Goal: Task Accomplishment & Management: Use online tool/utility

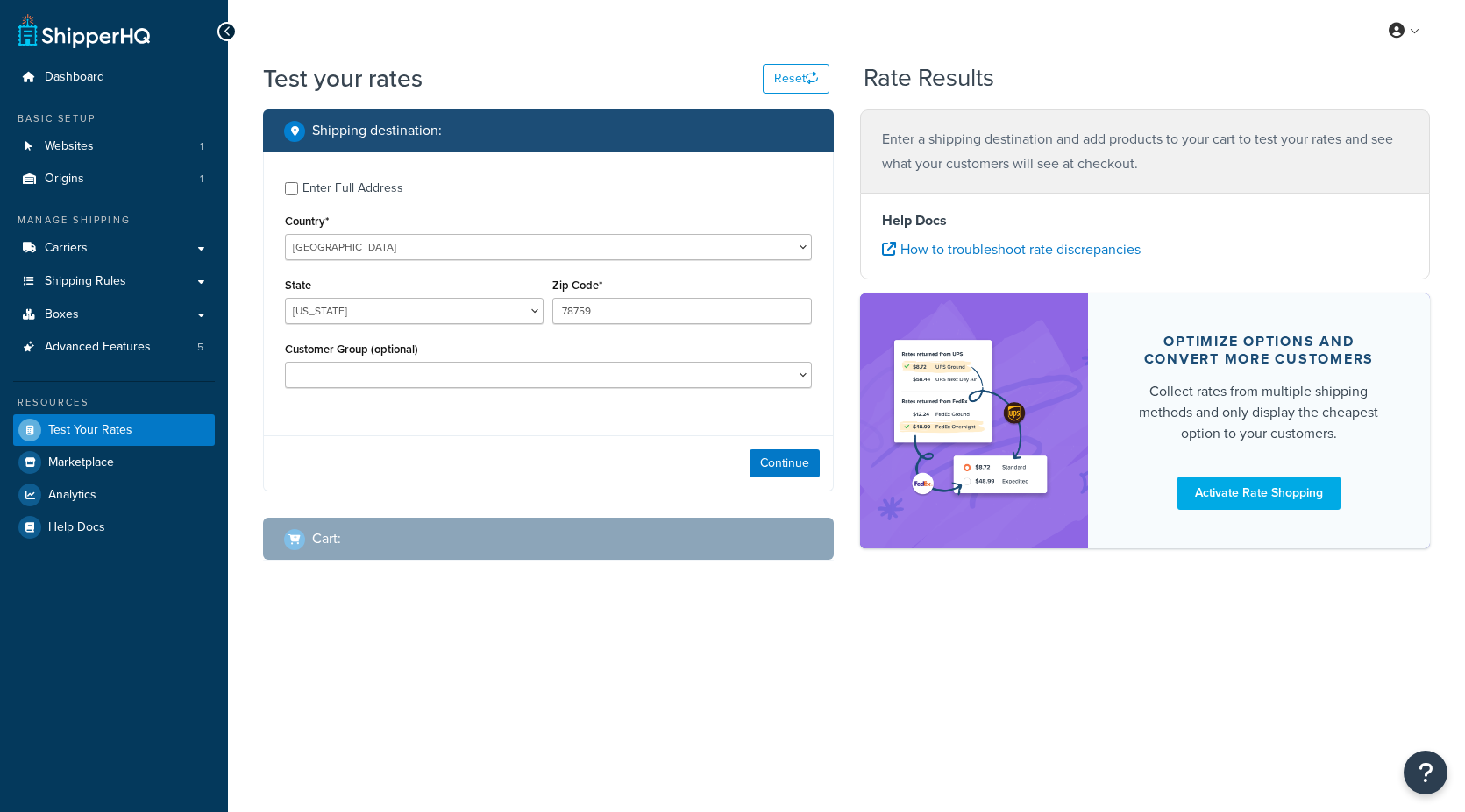
select select "[GEOGRAPHIC_DATA]"
click at [780, 462] on button "Continue" at bounding box center [785, 463] width 70 height 28
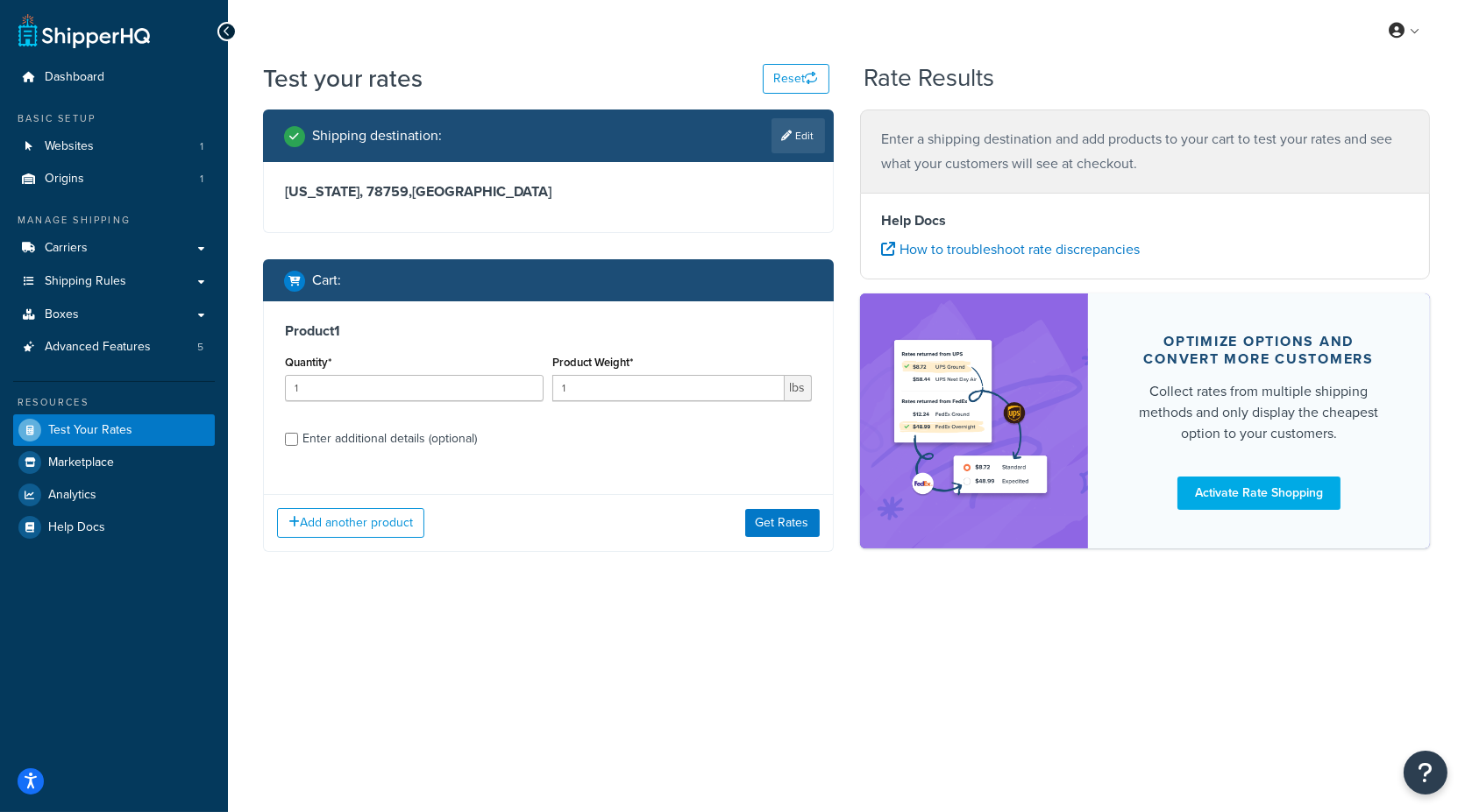
click at [366, 437] on div "Enter additional details (optional)" at bounding box center [390, 439] width 175 height 25
click at [298, 437] on input "Enter additional details (optional)" at bounding box center [292, 439] width 13 height 13
checkbox input "true"
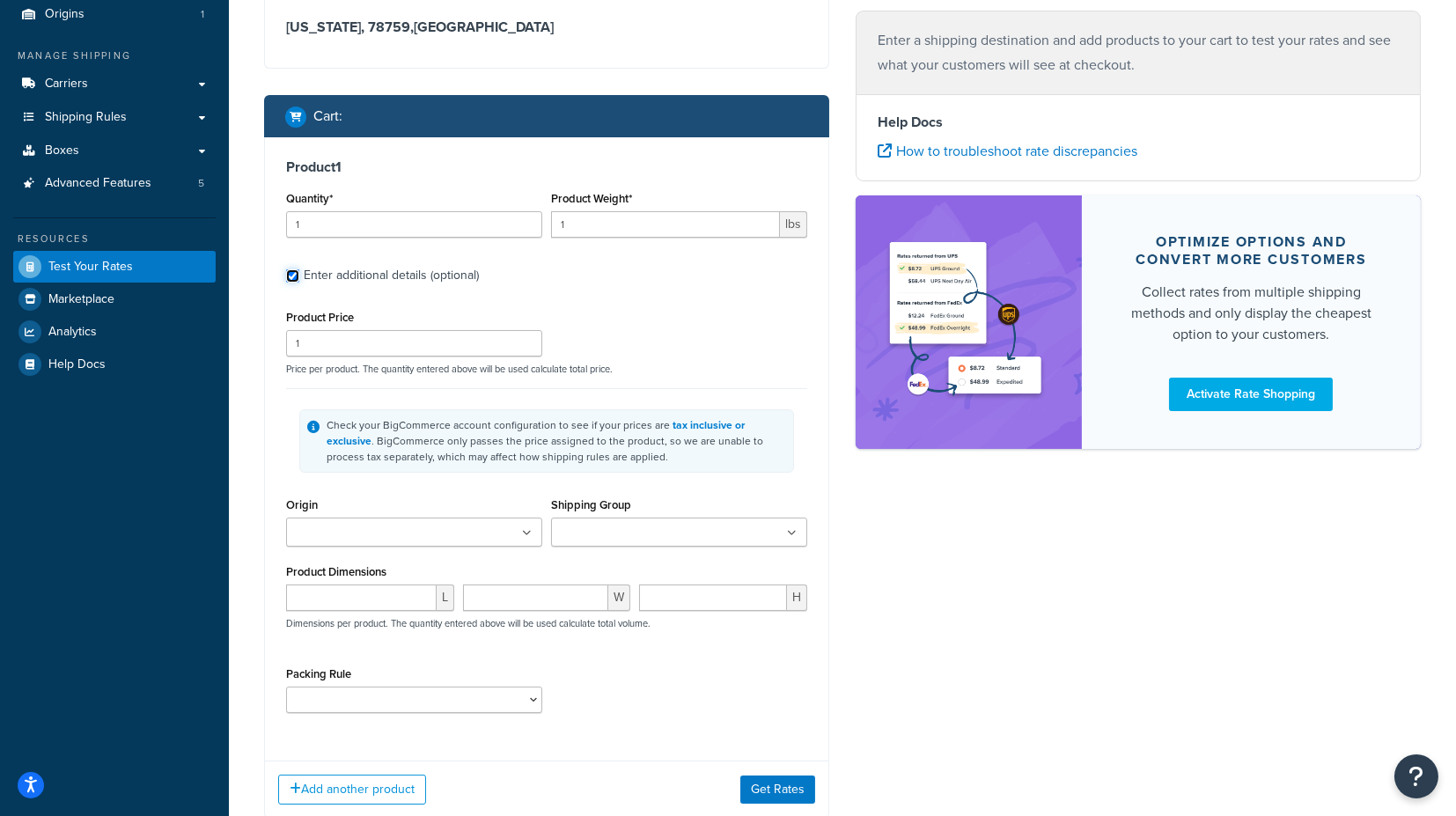
scroll to position [195, 0]
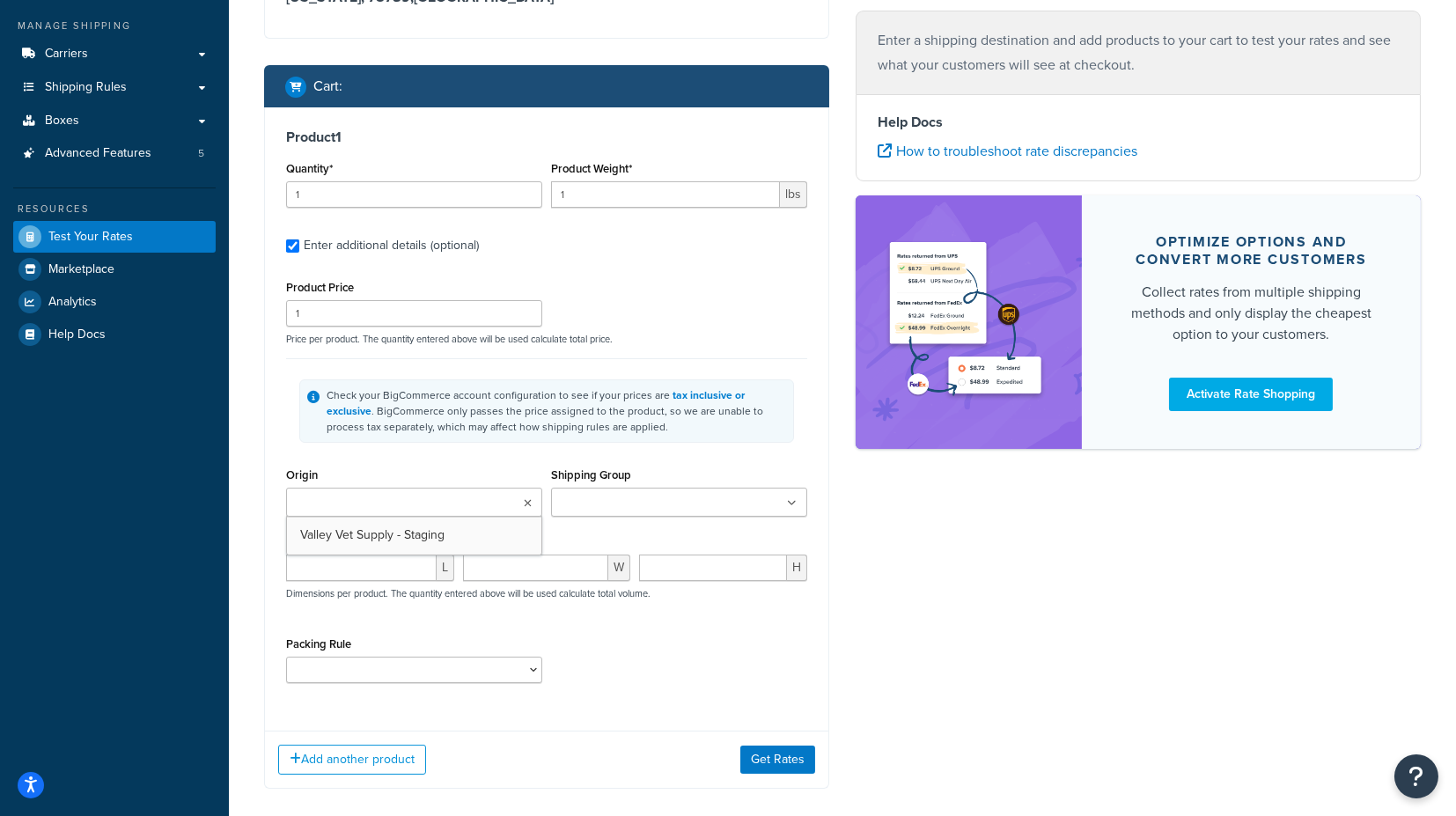
click at [438, 494] on ul at bounding box center [415, 502] width 256 height 29
click at [611, 502] on input "Shipping Group" at bounding box center [634, 504] width 156 height 20
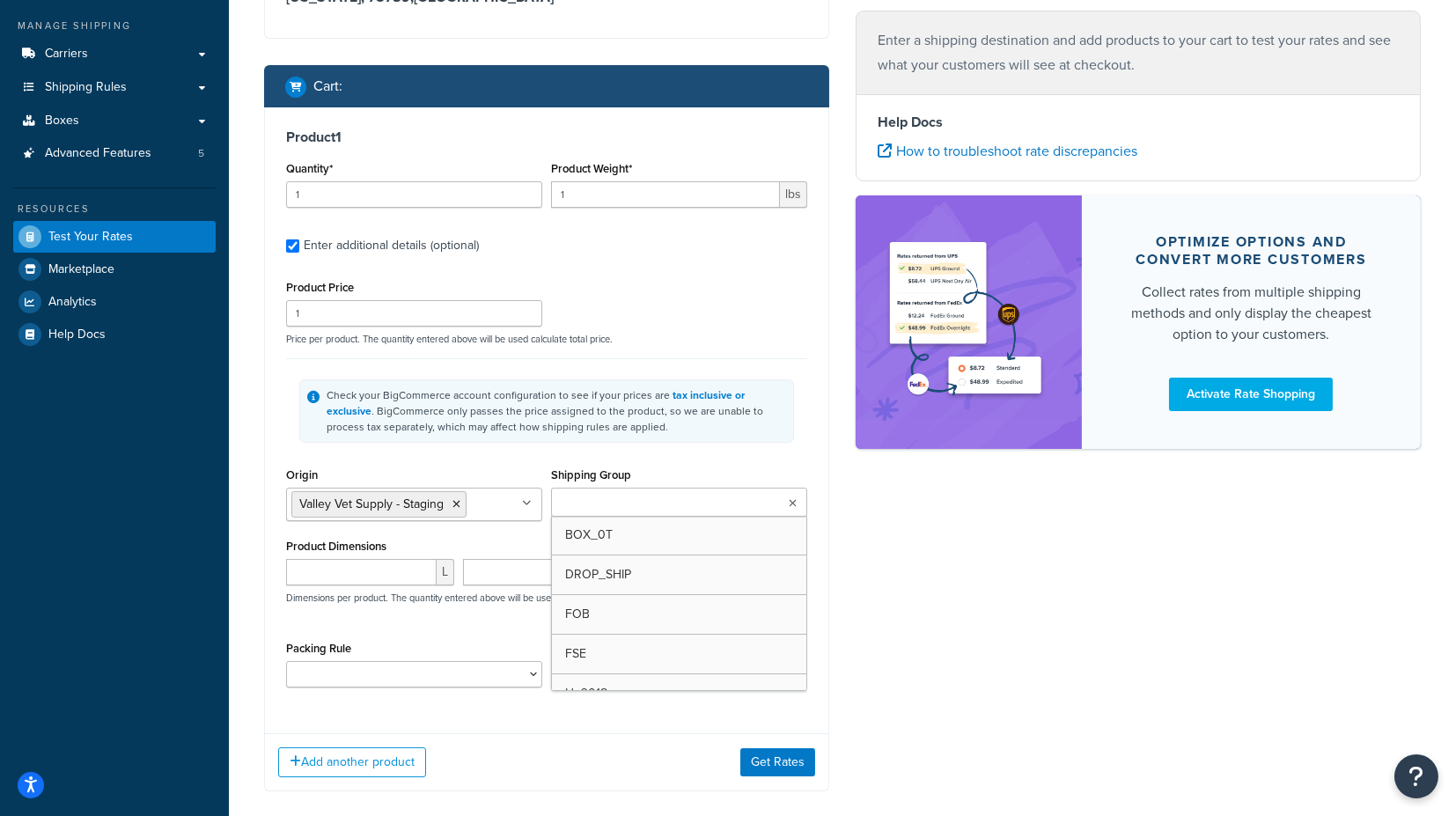
type input "f"
click at [814, 494] on div "Product 1 Quantity* 1 Product Weight* 1 lbs Enter additional details (optional)…" at bounding box center [546, 415] width 563 height 614
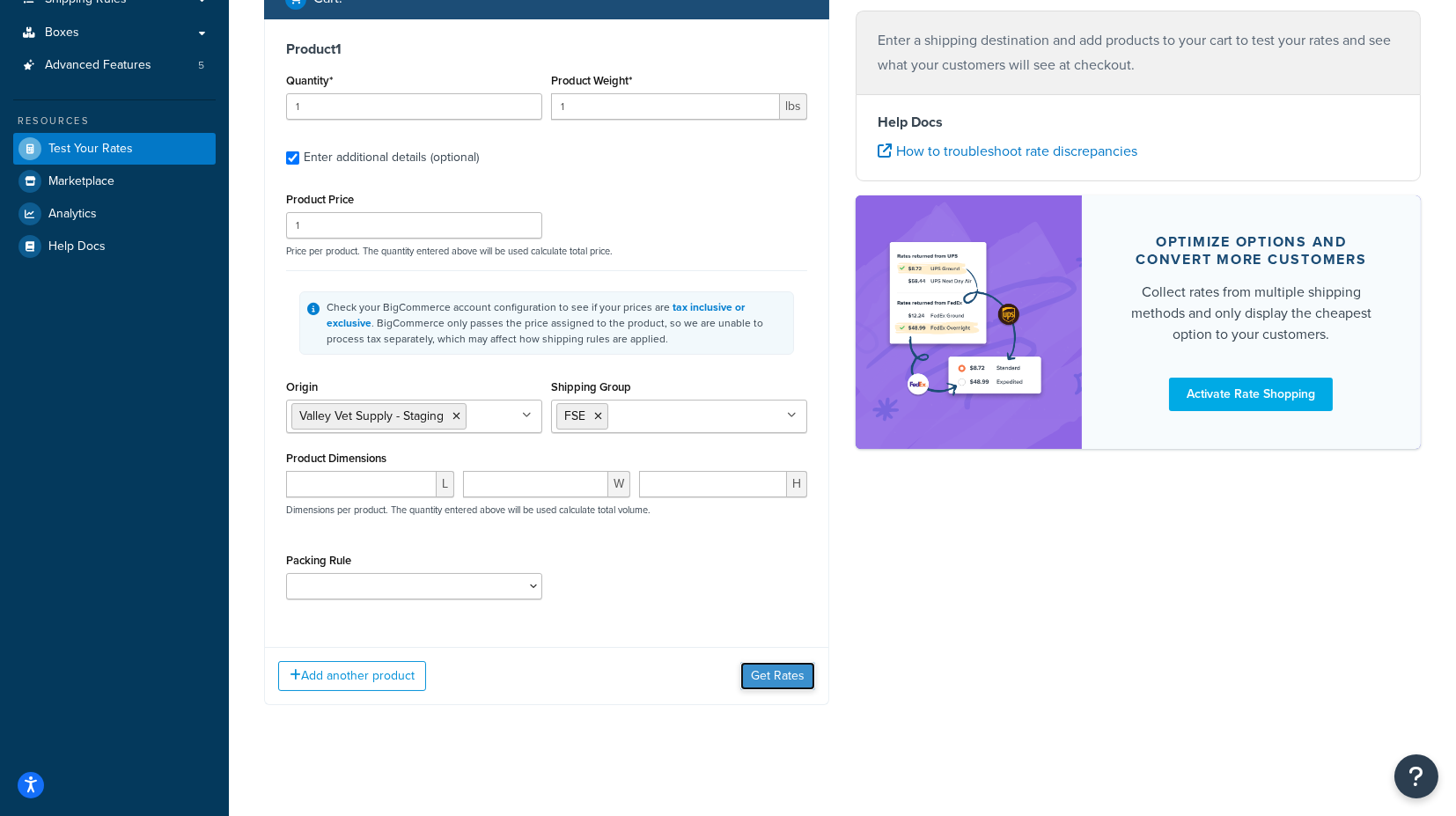
click at [772, 675] on button "Get Rates" at bounding box center [778, 675] width 75 height 28
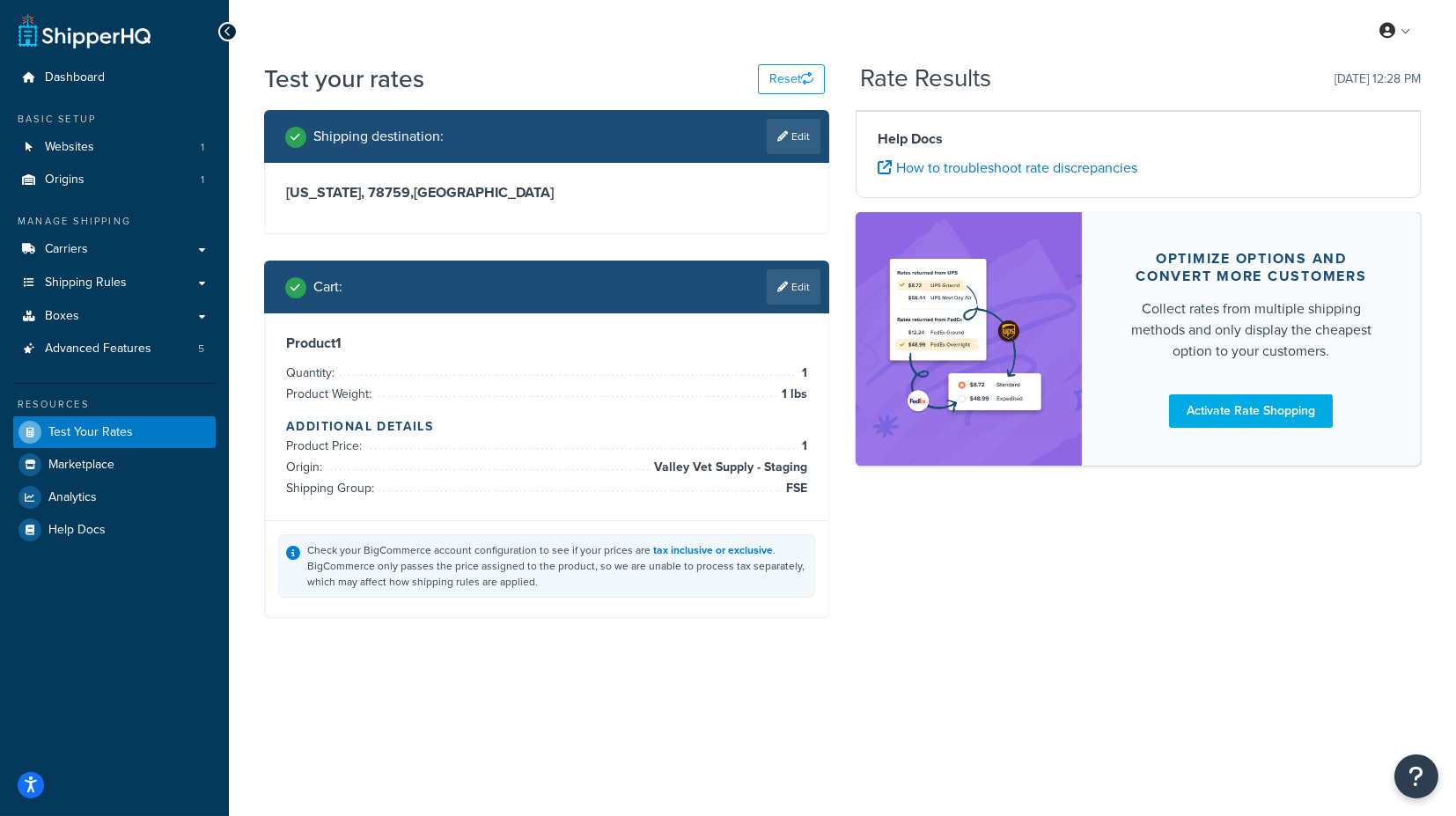
scroll to position [0, 0]
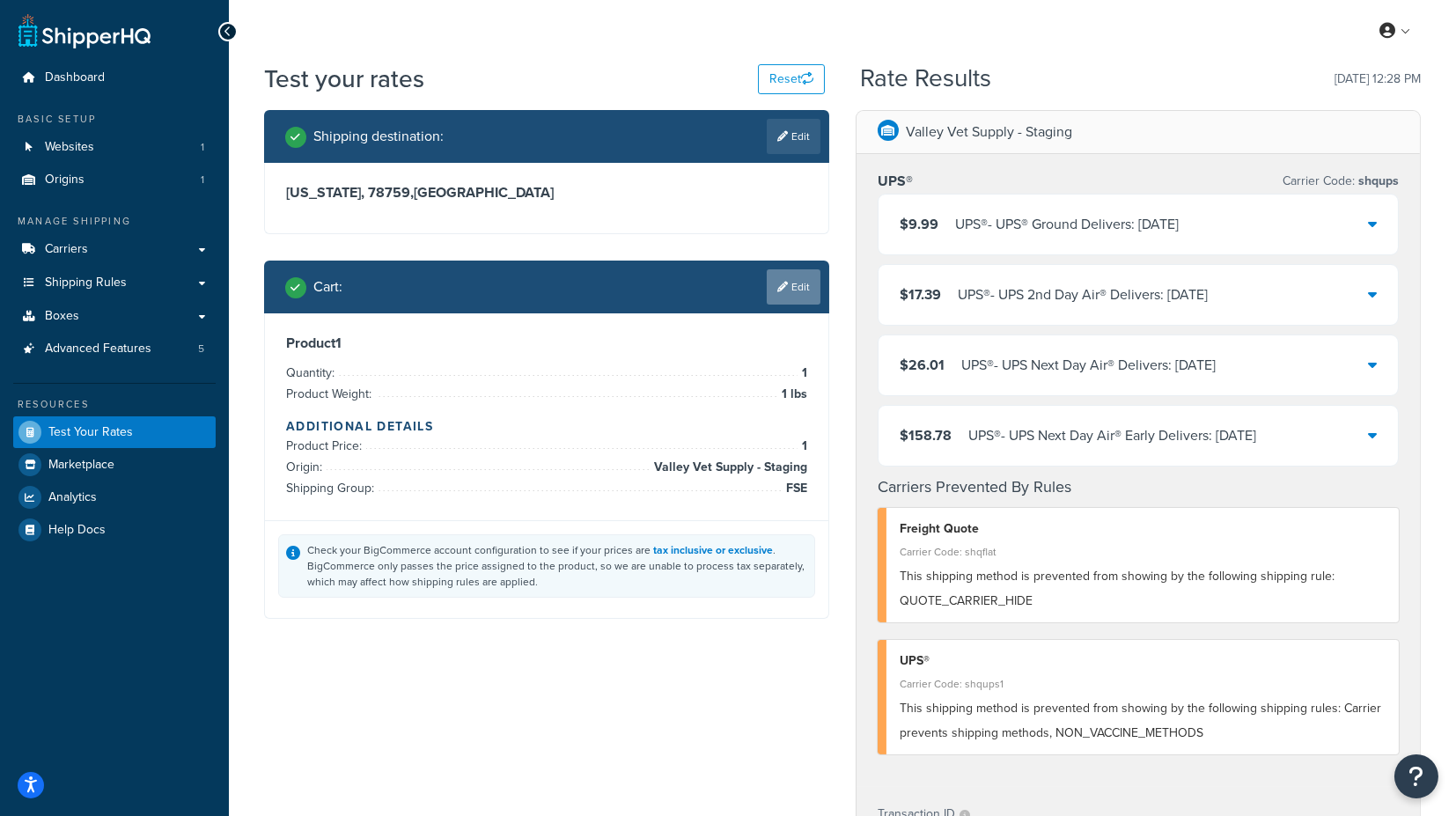
click at [799, 288] on link "Edit" at bounding box center [793, 287] width 54 height 35
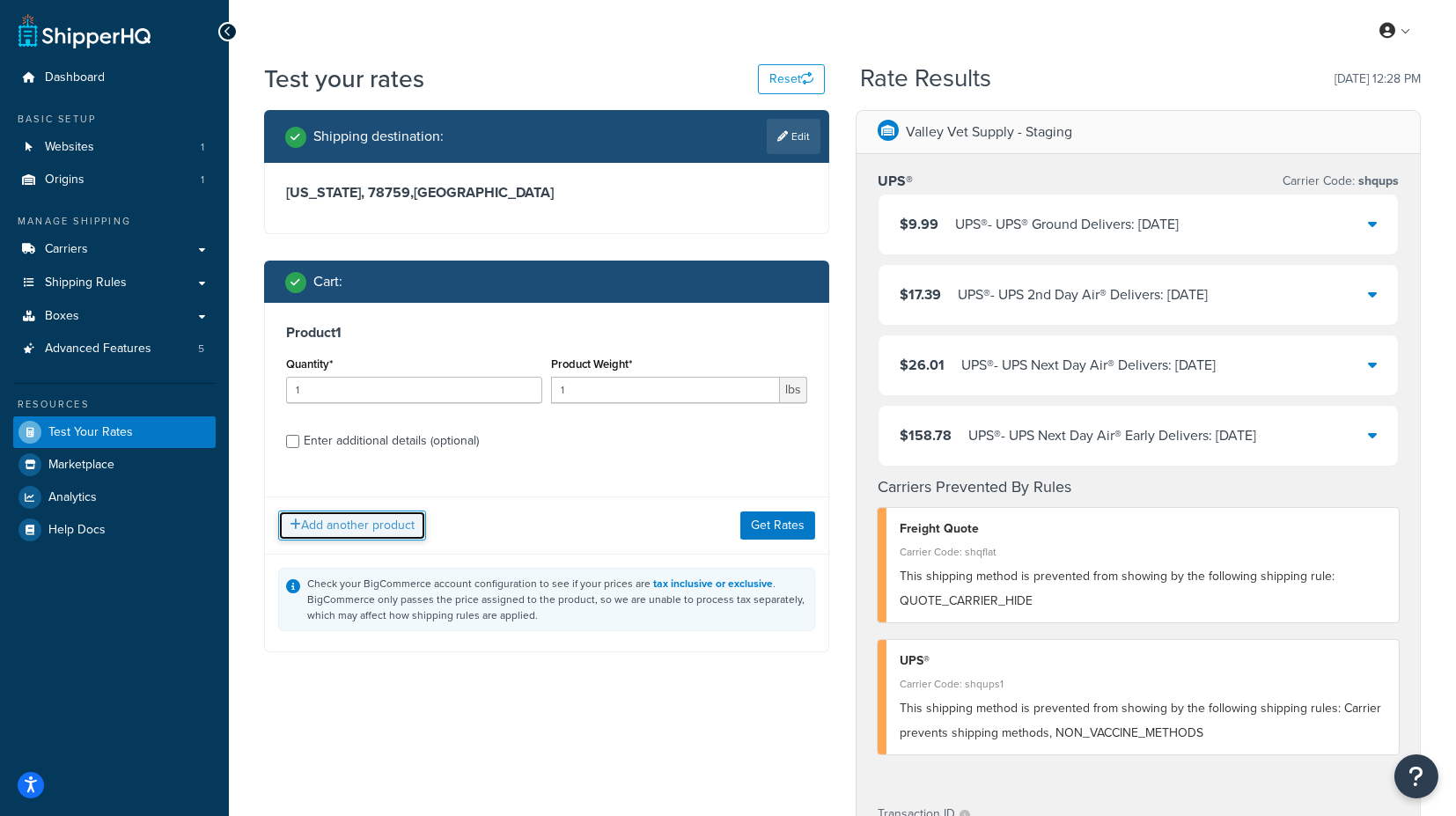
click at [378, 521] on button "Add another product" at bounding box center [352, 525] width 148 height 30
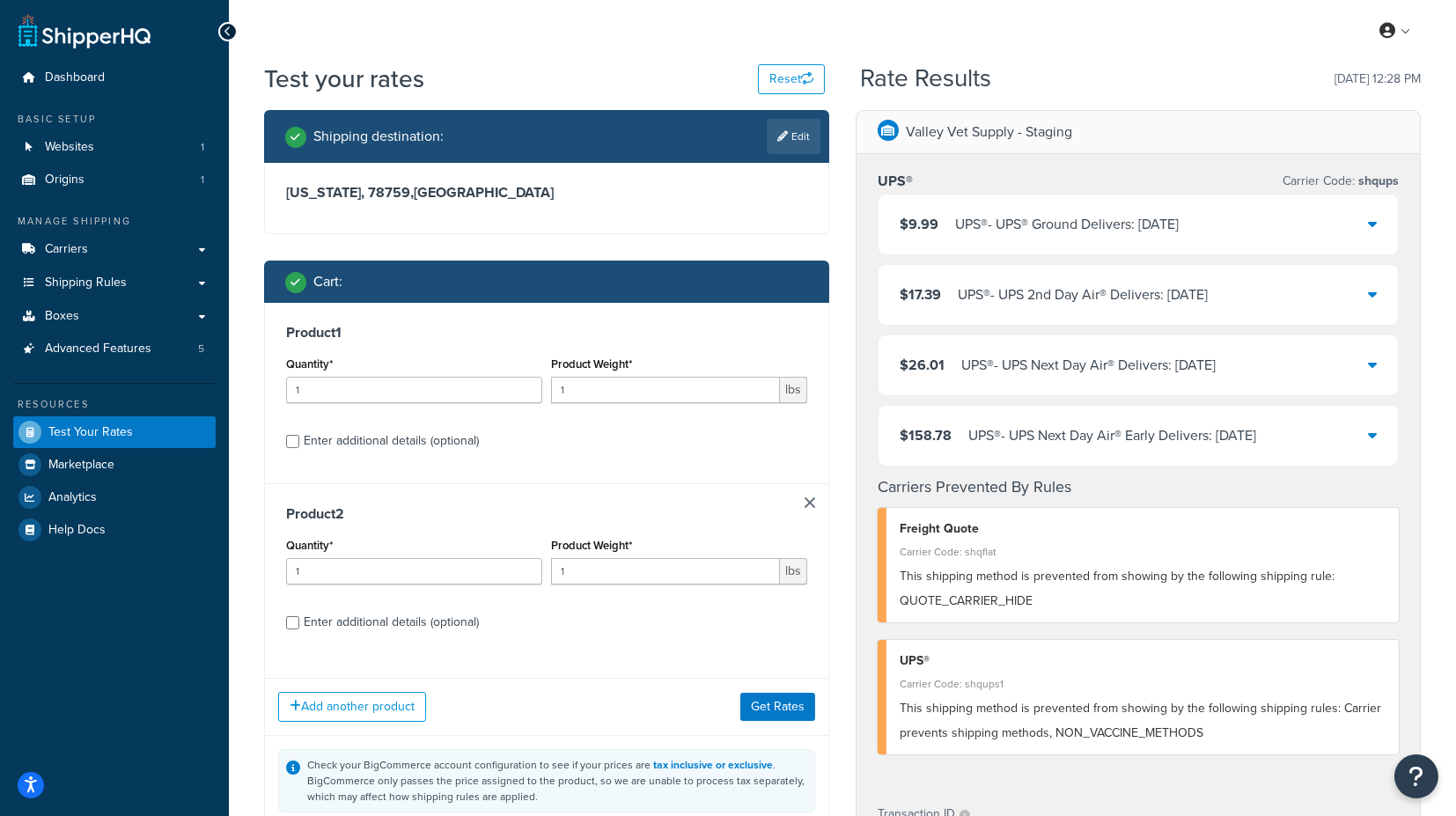
click at [403, 620] on div "Enter additional details (optional)" at bounding box center [391, 623] width 176 height 25
click at [299, 620] on input "Enter additional details (optional)" at bounding box center [293, 623] width 13 height 13
checkbox input "true"
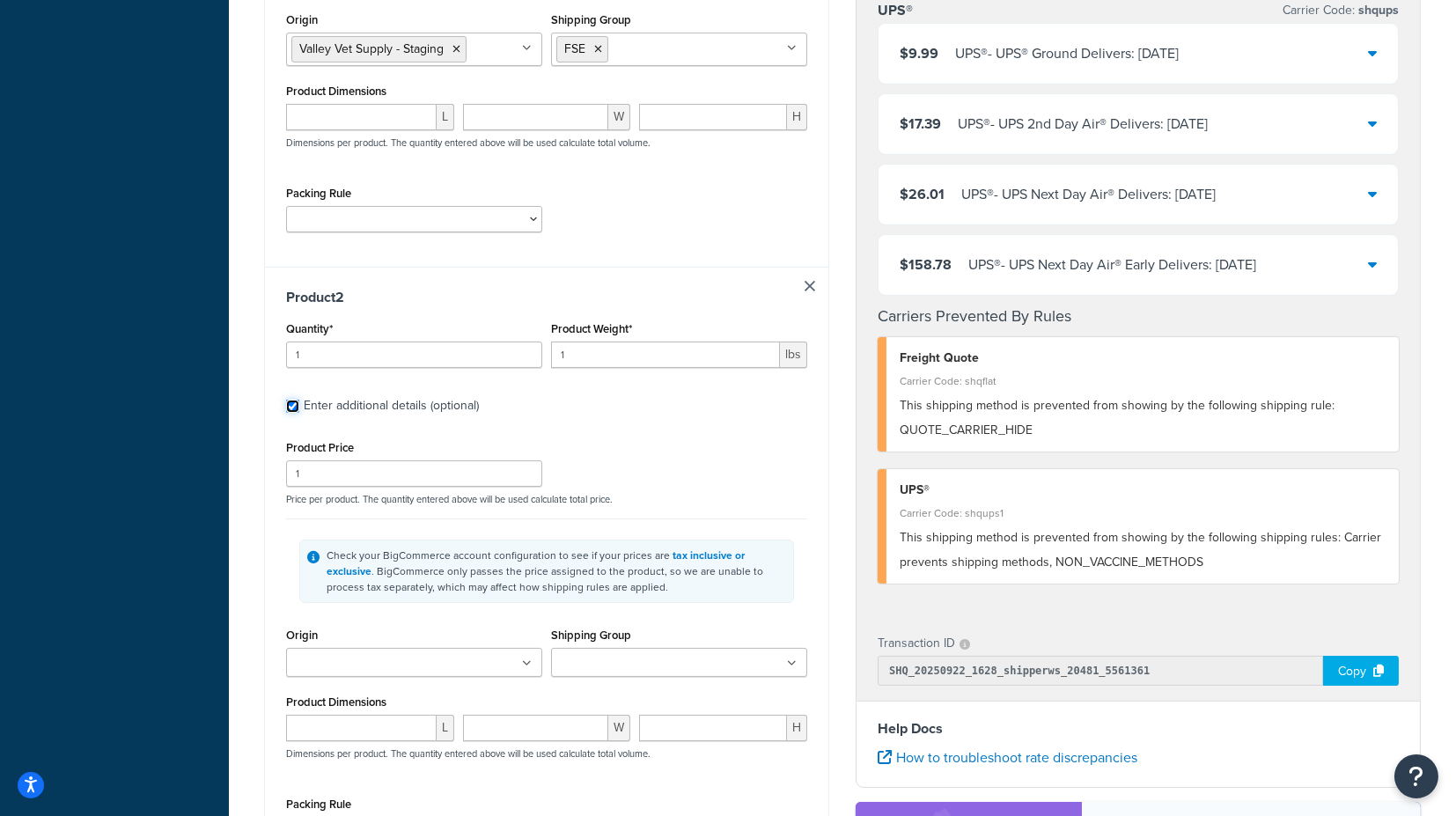
scroll to position [684, 0]
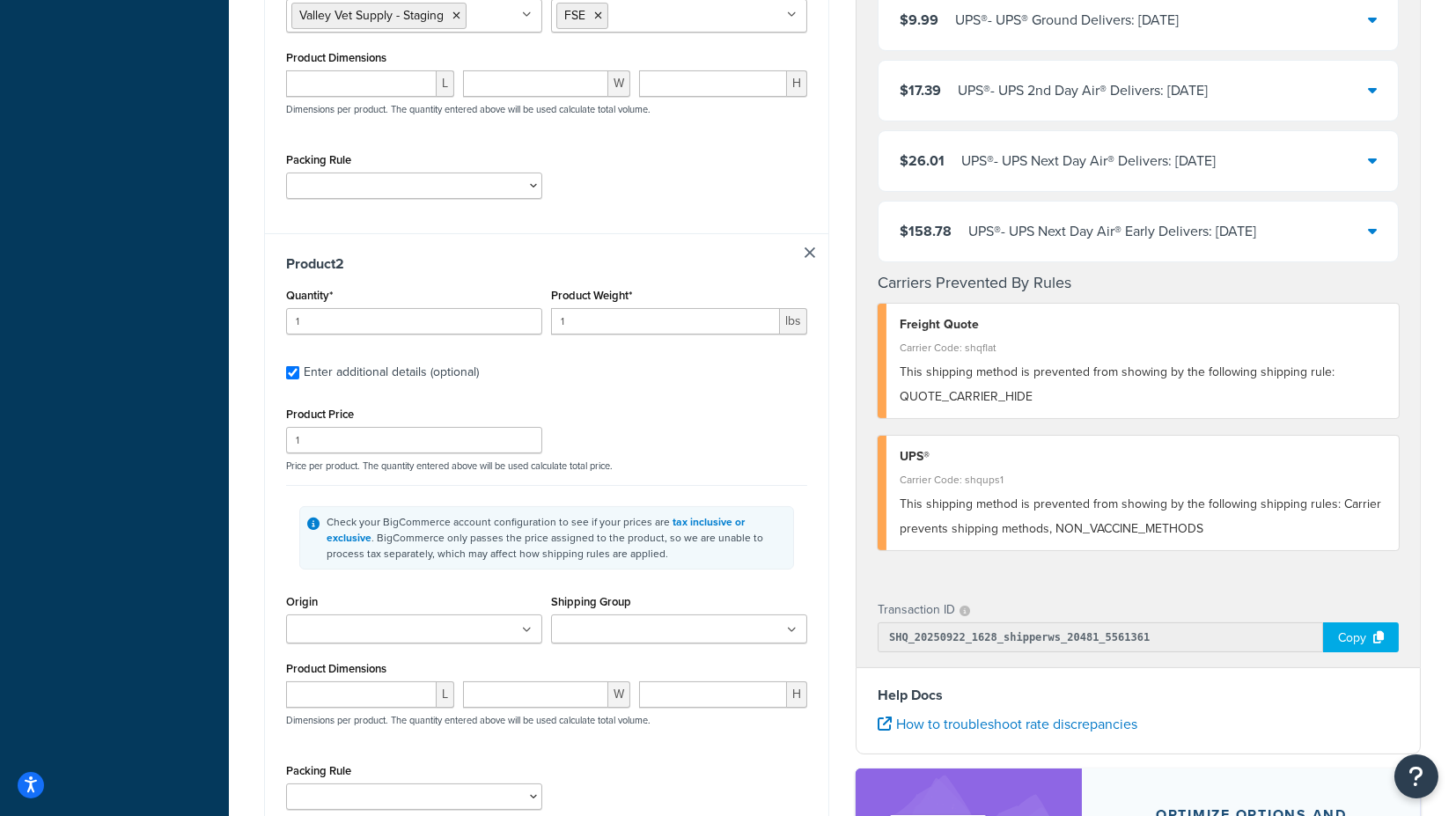
click at [506, 614] on ul at bounding box center [415, 629] width 256 height 29
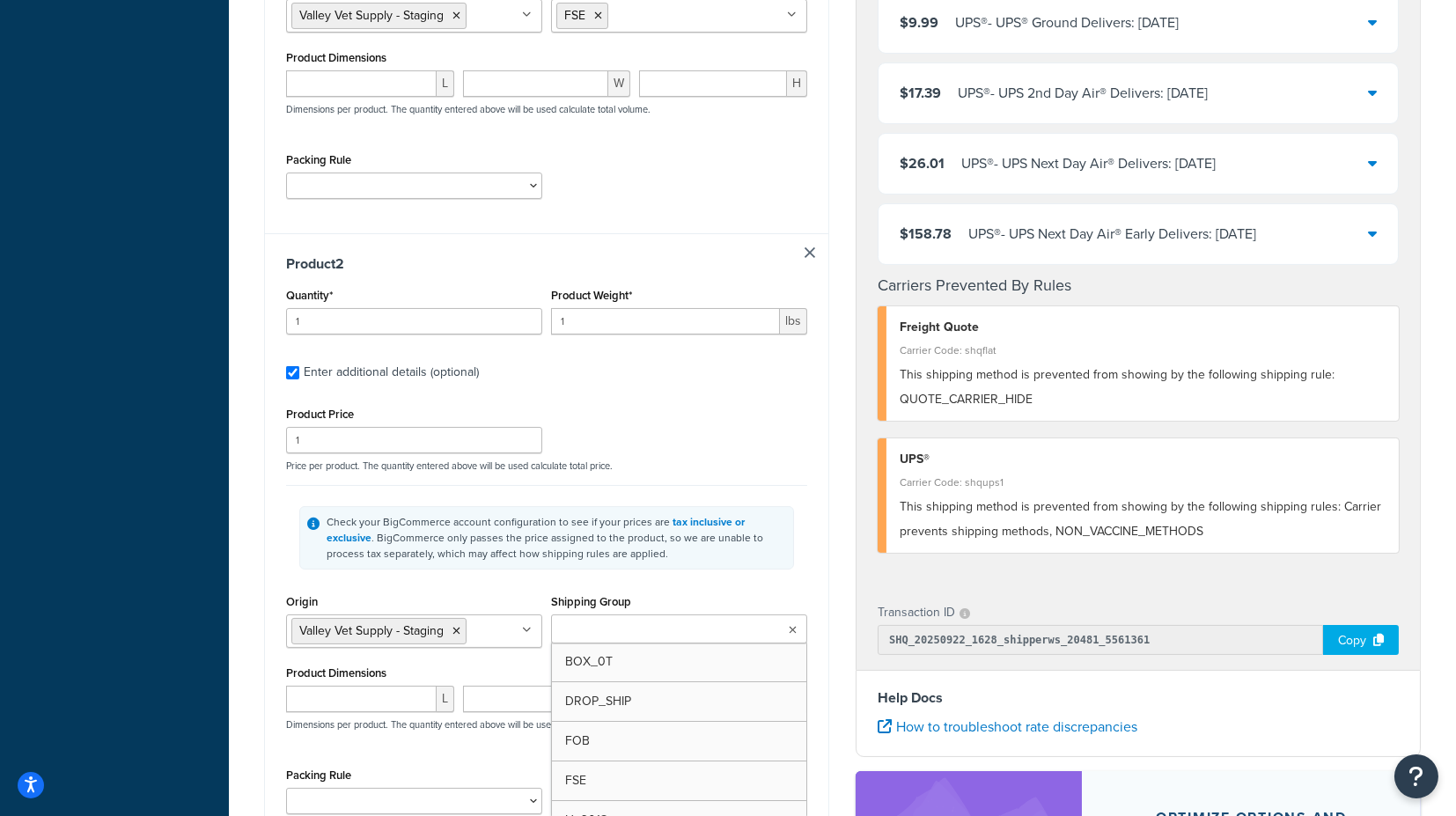
click at [617, 623] on input "Shipping Group" at bounding box center [634, 631] width 156 height 20
type input "fs"
click at [837, 587] on div "Shipping destination : Edit [US_STATE], 78759 , [GEOGRAPHIC_DATA] Cart : Produc…" at bounding box center [546, 235] width 592 height 1619
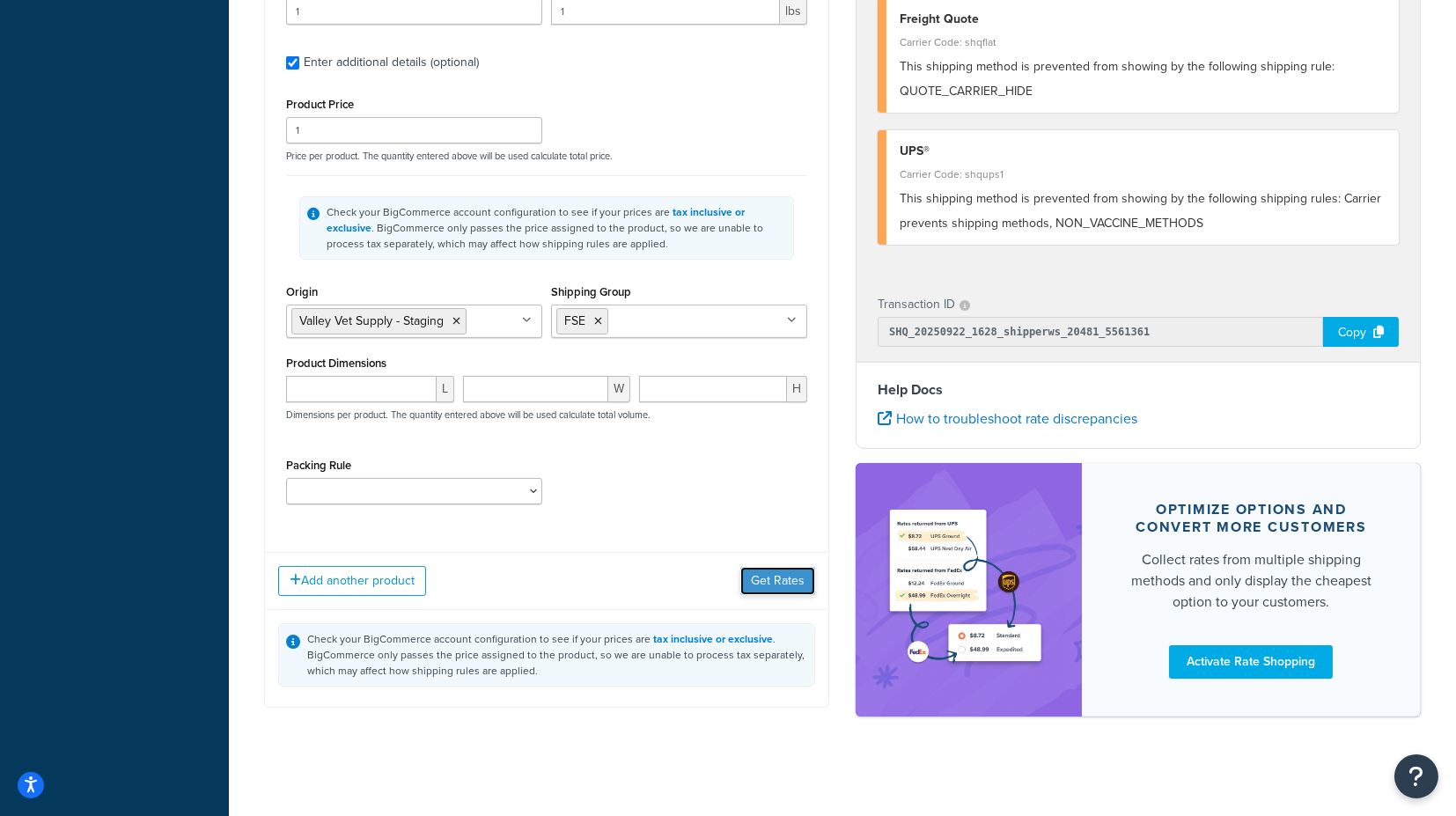
click at [780, 572] on button "Get Rates" at bounding box center [778, 580] width 75 height 28
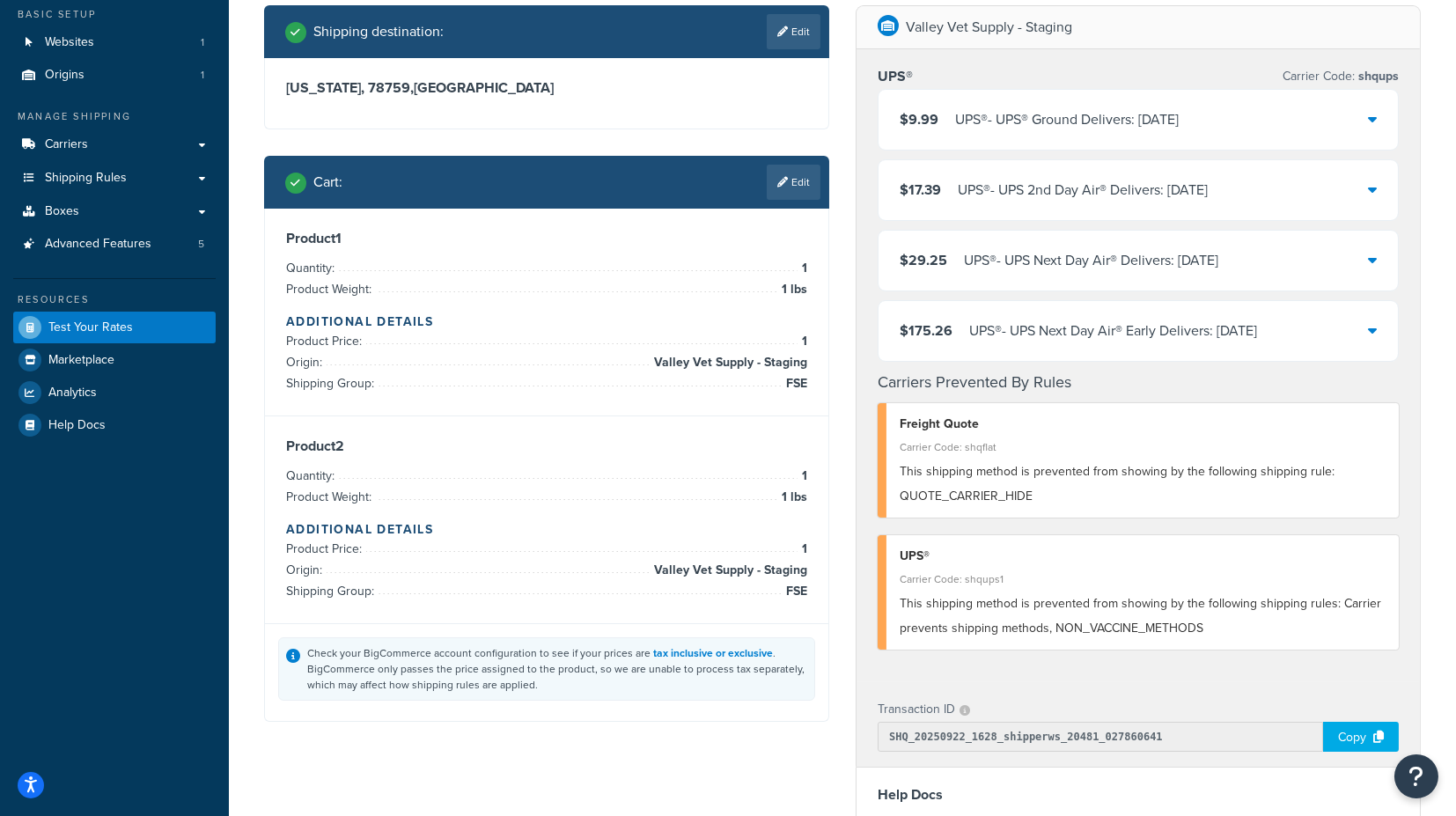
scroll to position [0, 0]
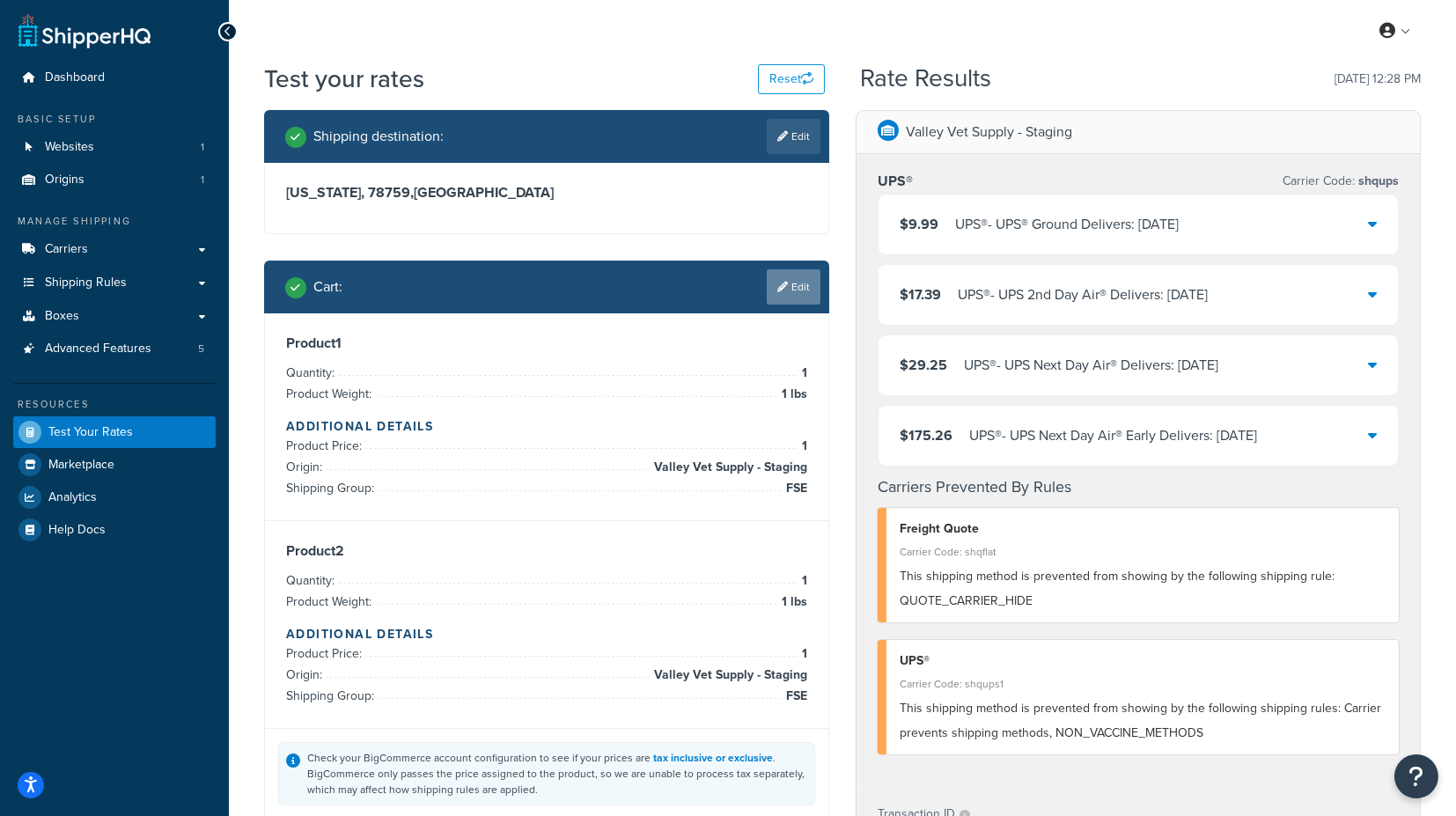
click at [801, 281] on link "Edit" at bounding box center [793, 287] width 54 height 35
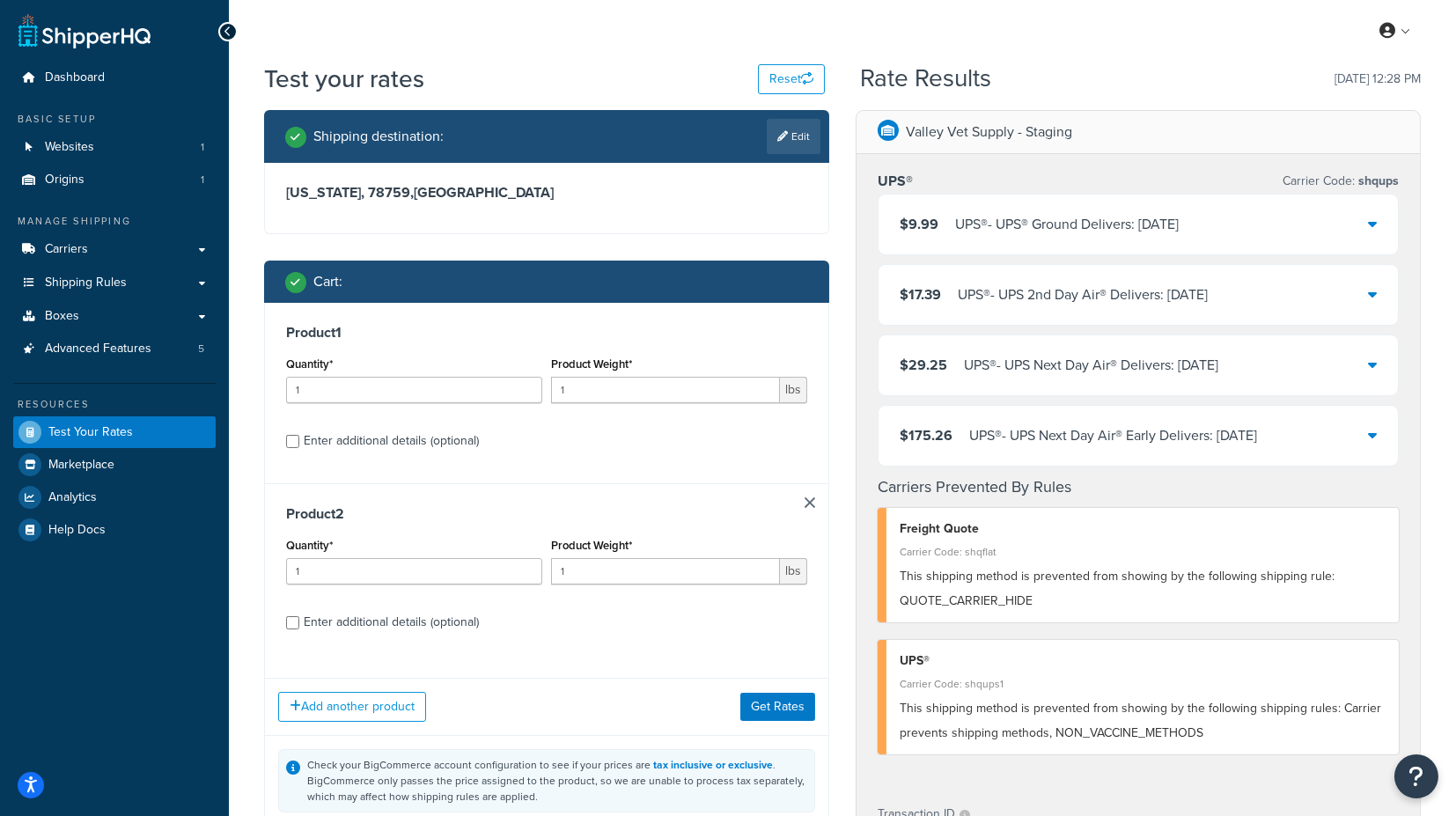
click at [424, 438] on div "Enter additional details (optional)" at bounding box center [391, 442] width 176 height 25
click at [299, 438] on input "Enter additional details (optional)" at bounding box center [293, 442] width 13 height 13
checkbox input "true"
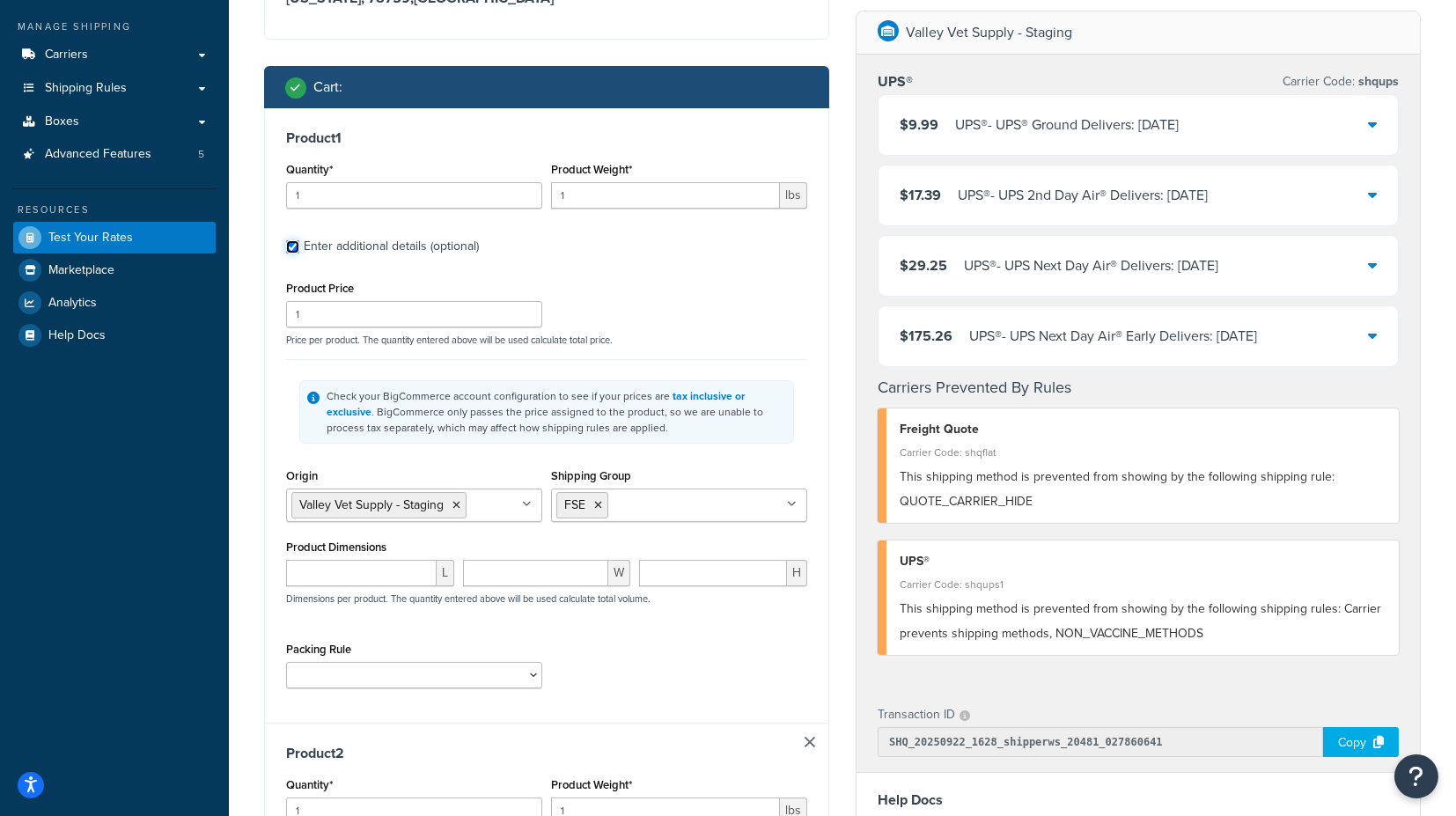
scroll to position [195, 0]
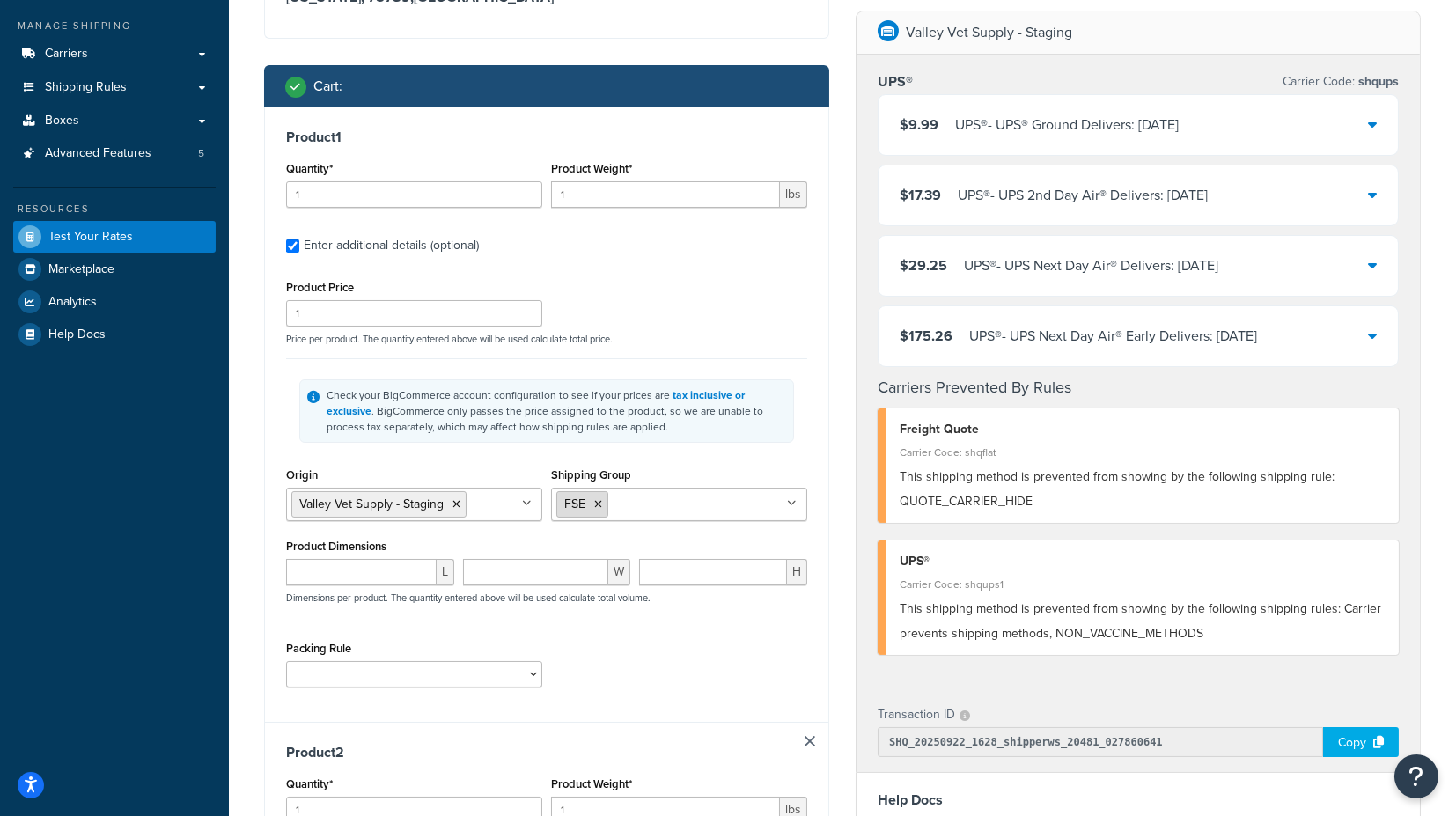
click at [598, 500] on icon at bounding box center [598, 504] width 8 height 11
click at [612, 502] on input "Shipping Group" at bounding box center [634, 504] width 156 height 20
type input "f"
click at [731, 472] on div "Shipping Group FOB BOX_0T DROP_SHIP FSE H_3018 H0010 H0011 H0012 H0099 H1090 H1…" at bounding box center [679, 492] width 256 height 58
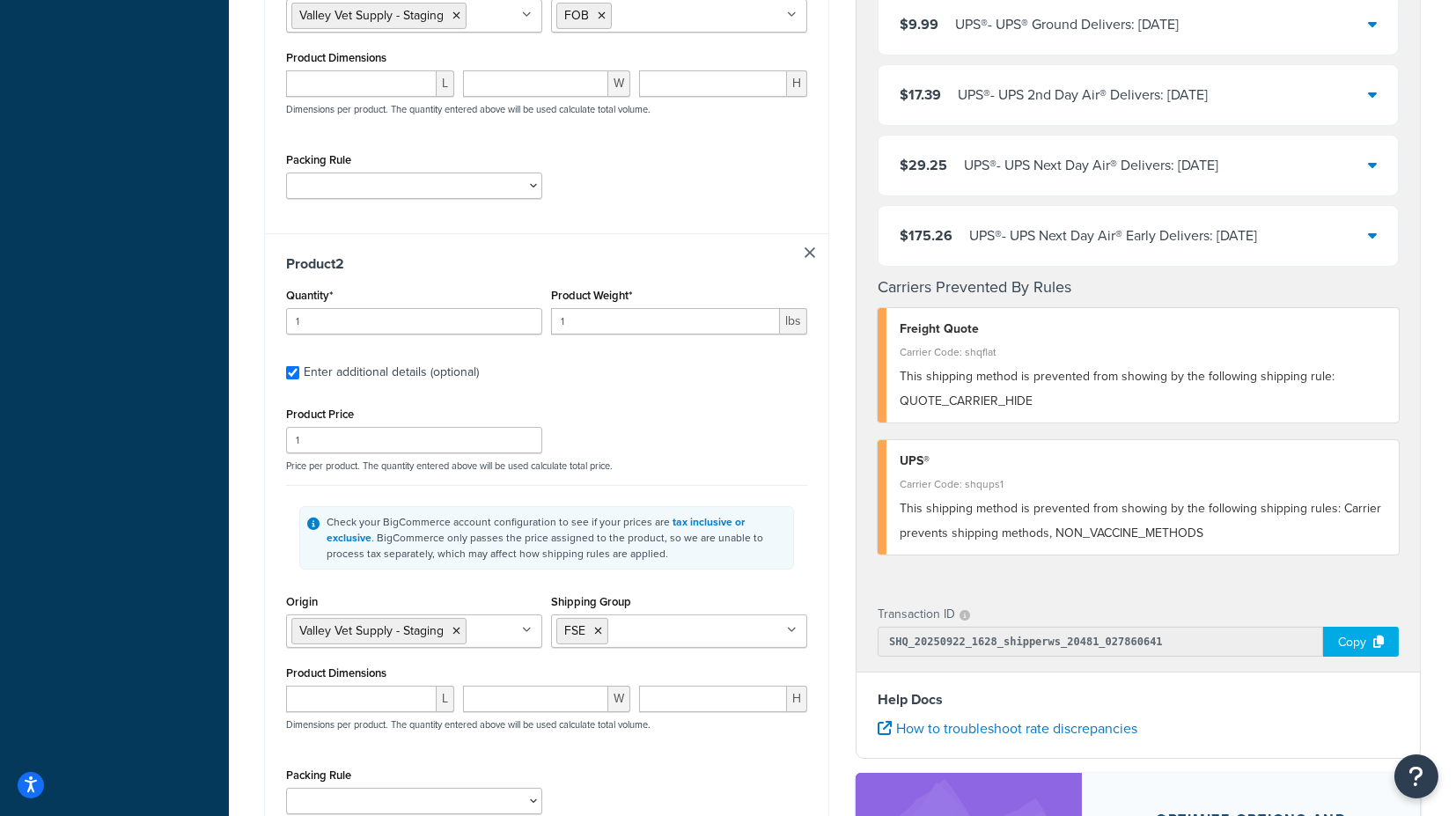
scroll to position [994, 0]
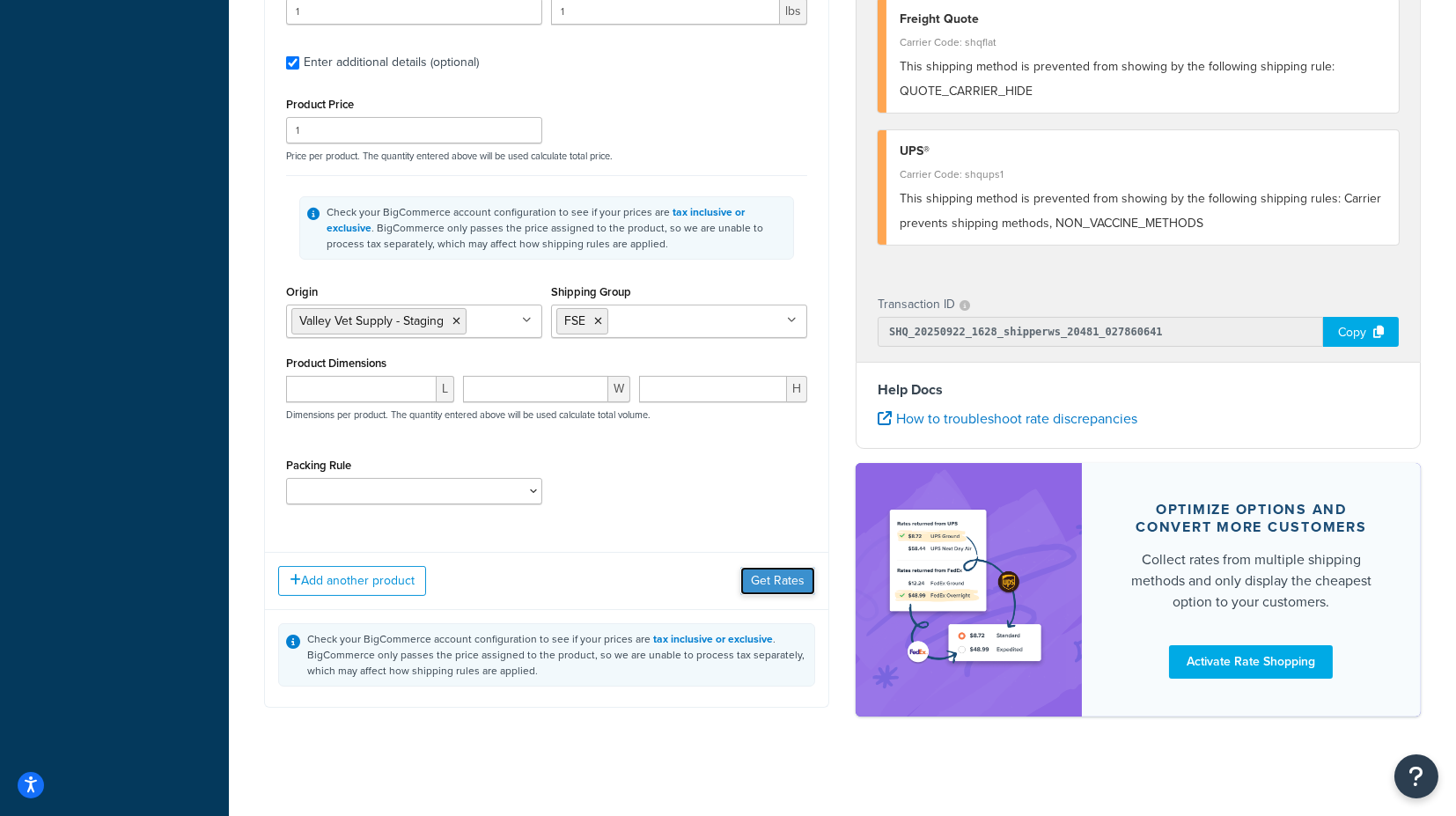
click at [772, 572] on button "Get Rates" at bounding box center [778, 580] width 75 height 28
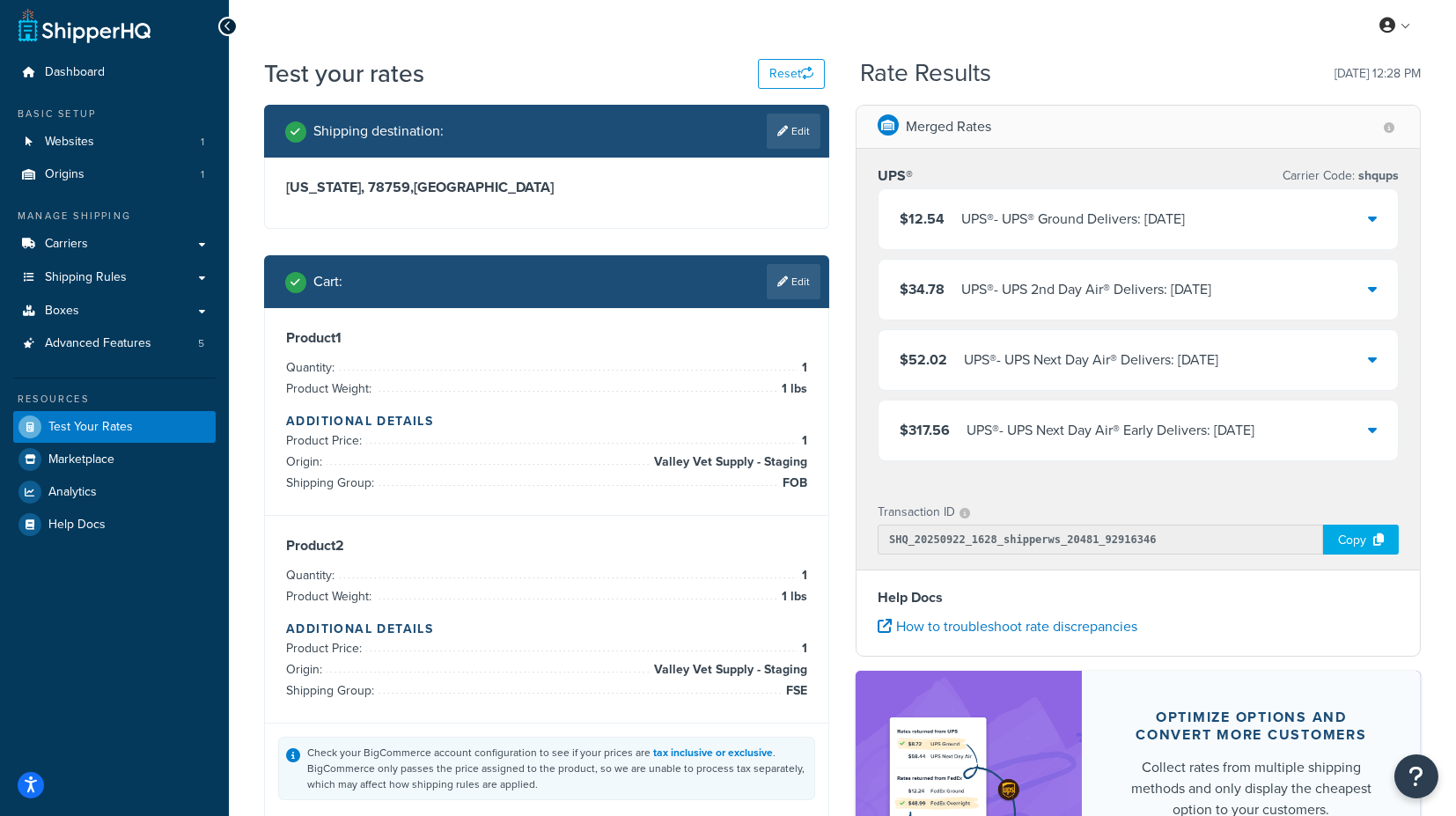
scroll to position [0, 0]
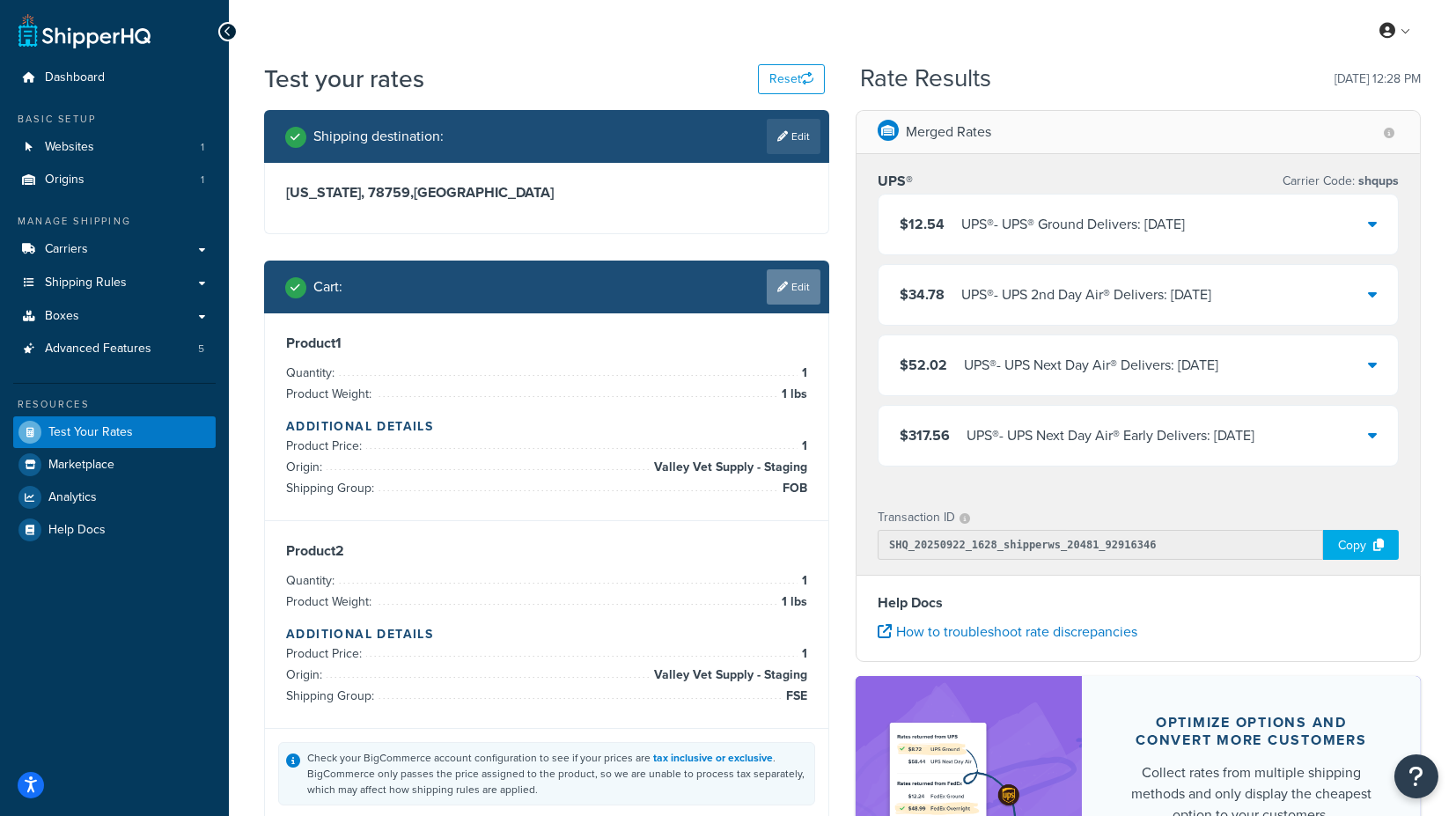
click at [795, 295] on link "Edit" at bounding box center [793, 287] width 54 height 35
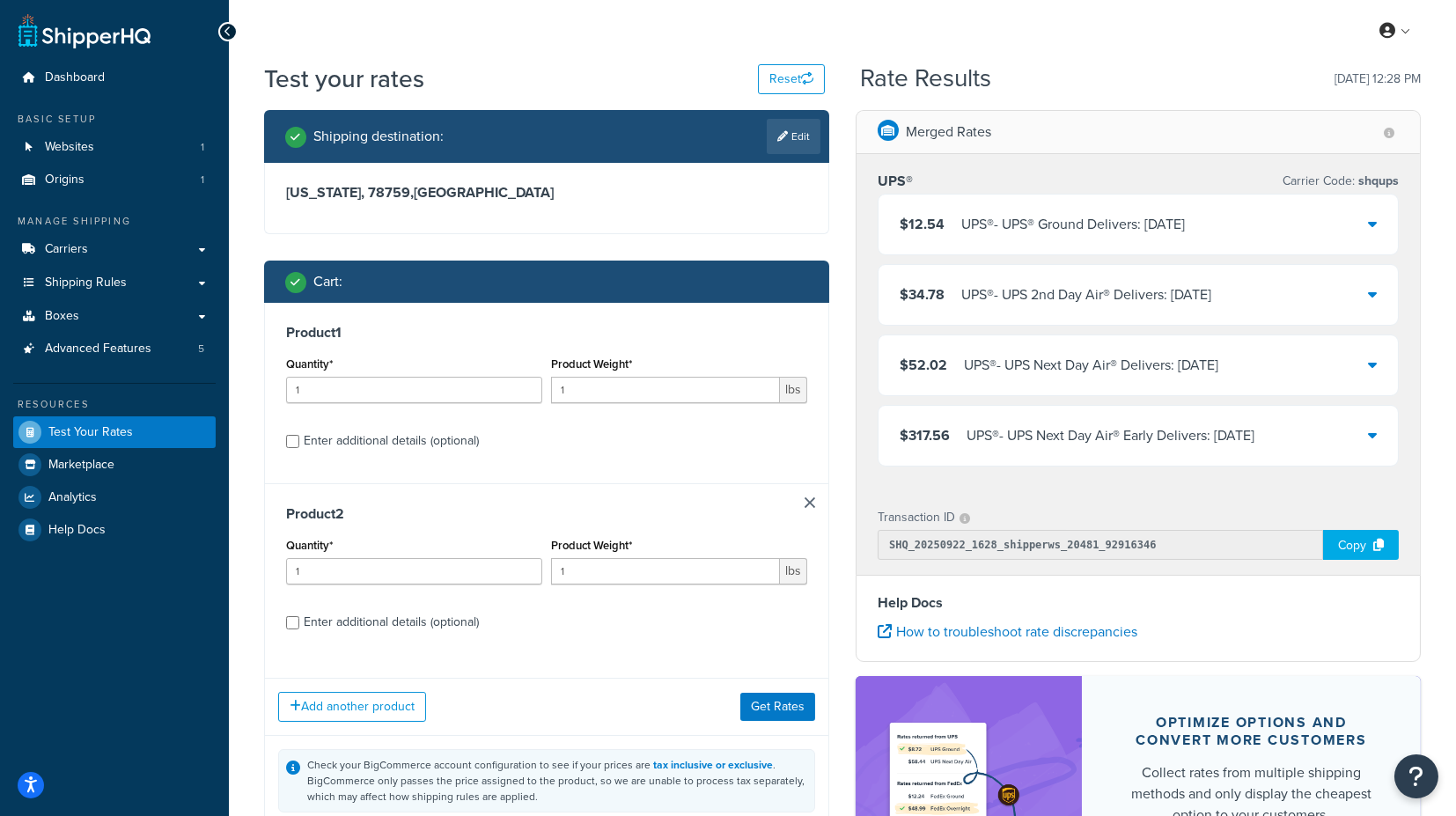
click at [387, 443] on div "Enter additional details (optional)" at bounding box center [391, 442] width 176 height 25
click at [299, 443] on input "Enter additional details (optional)" at bounding box center [293, 442] width 13 height 13
checkbox input "true"
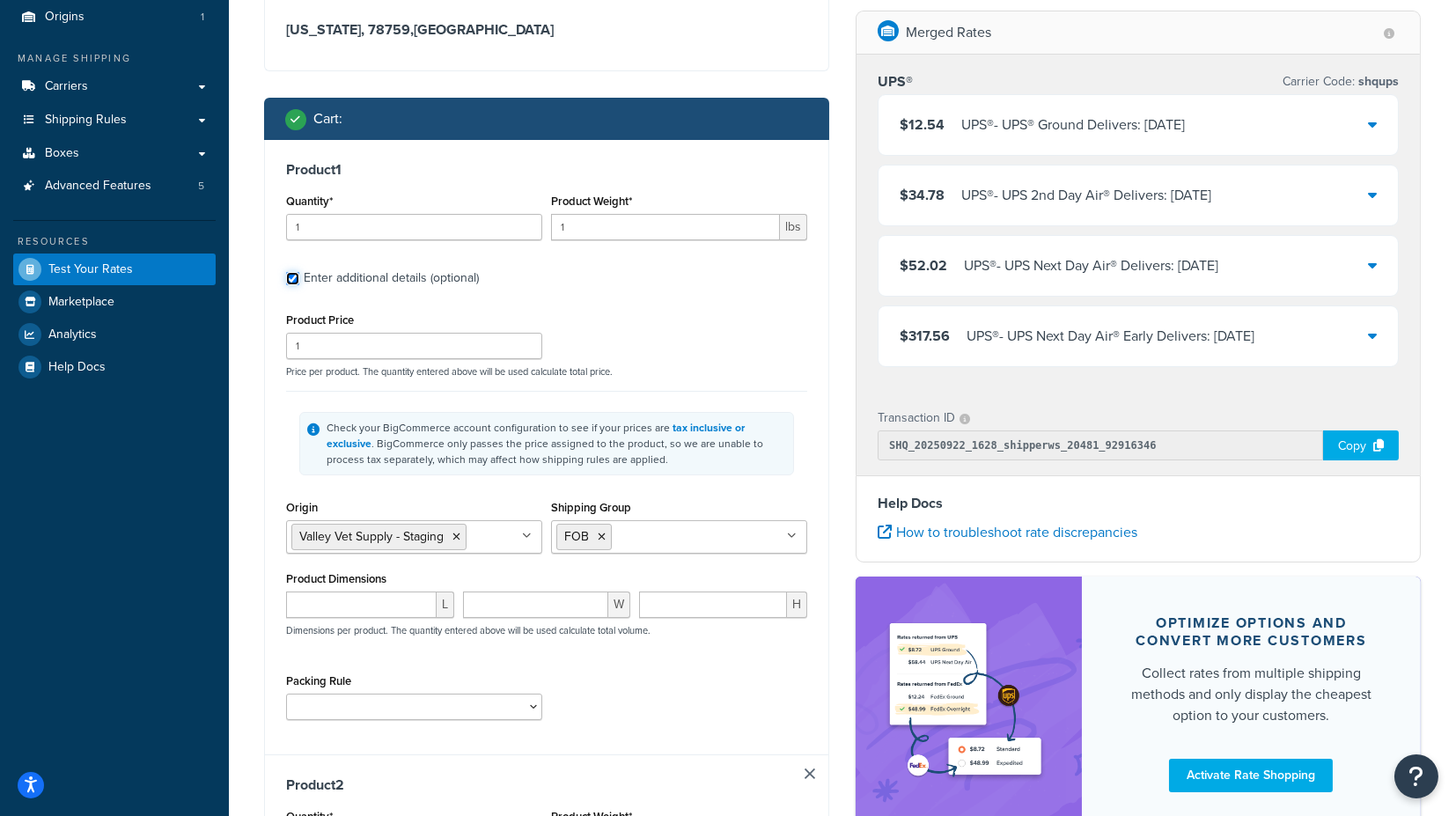
scroll to position [293, 0]
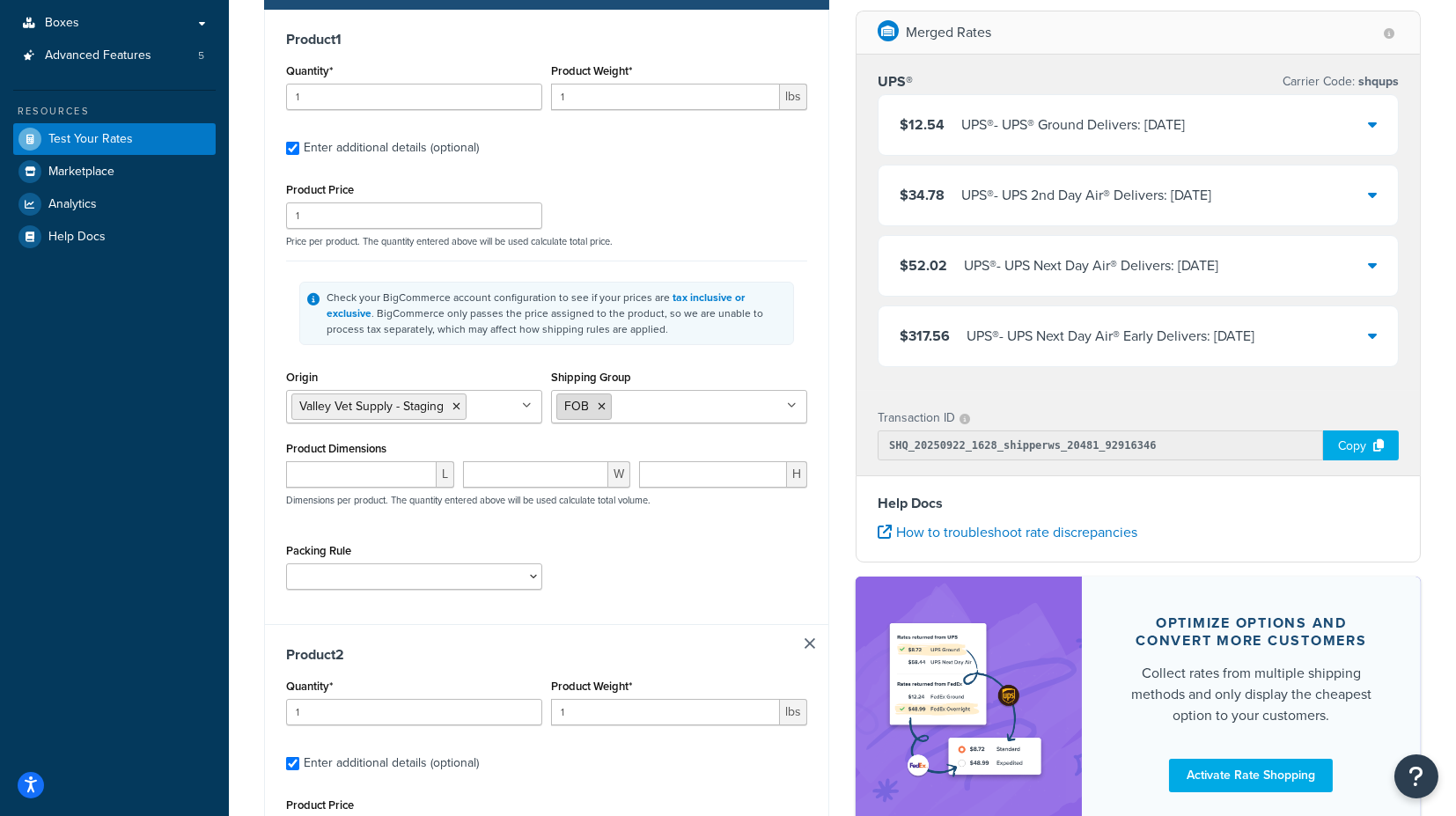
click at [602, 402] on icon at bounding box center [602, 407] width 8 height 11
click at [615, 400] on input "Shipping Group" at bounding box center [634, 406] width 156 height 20
type input "b"
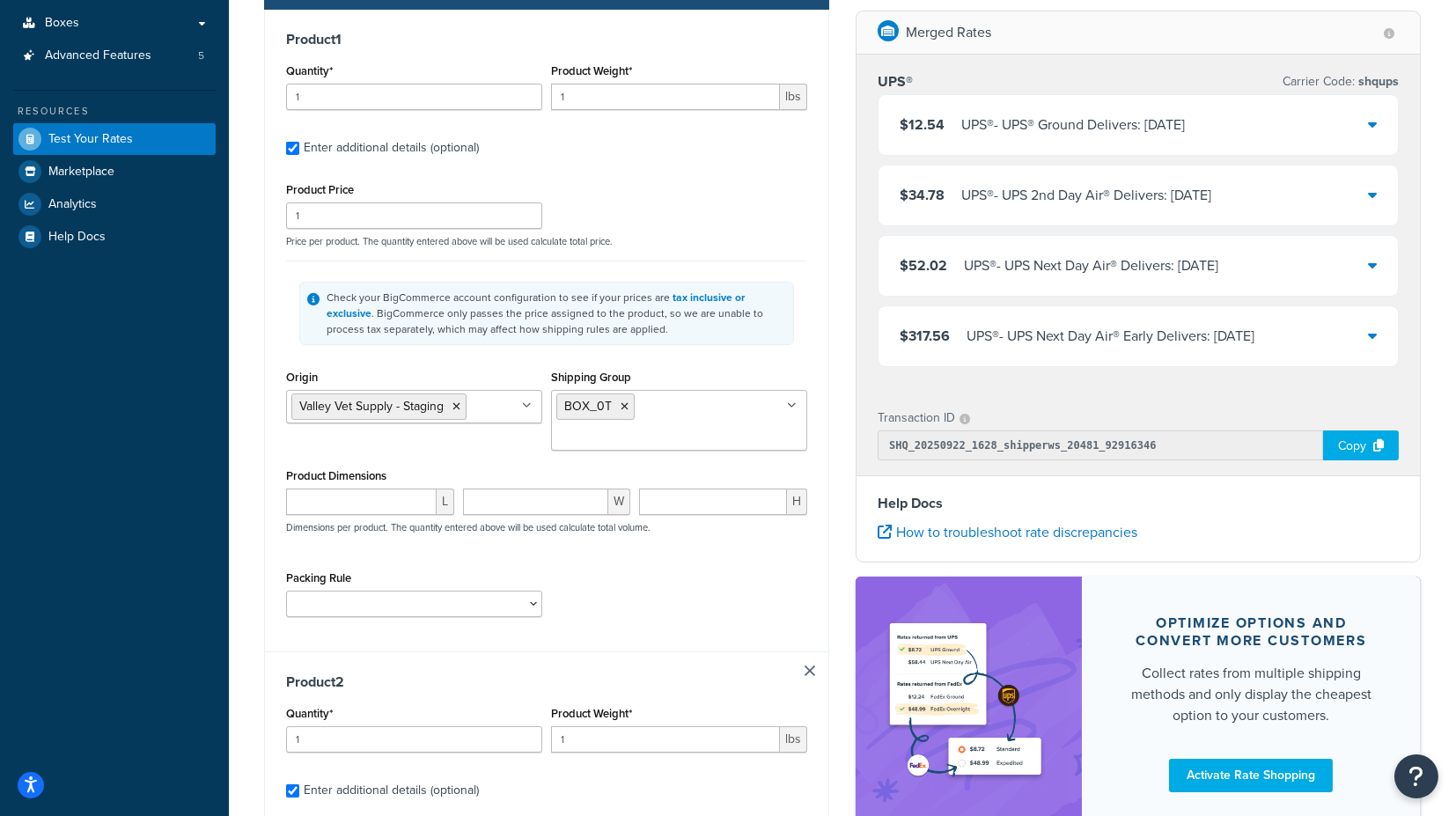
click at [787, 371] on div "Shipping Group BOX_0T DROP_SHIP FOB FSE H_3018 H0010 H0011 H0012 H0099 H1090 H1…" at bounding box center [679, 408] width 256 height 85
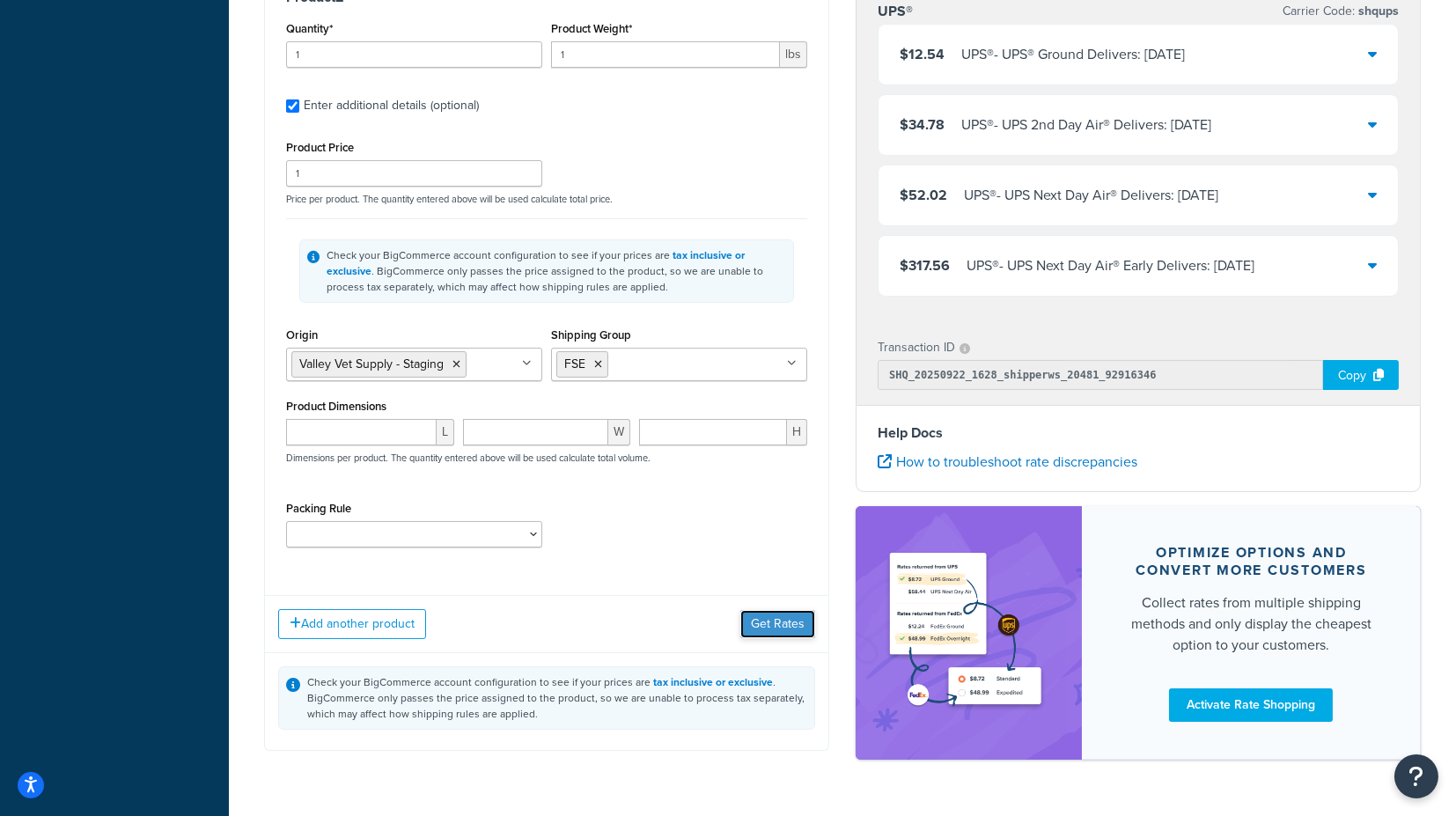
click at [774, 610] on button "Get Rates" at bounding box center [778, 623] width 75 height 28
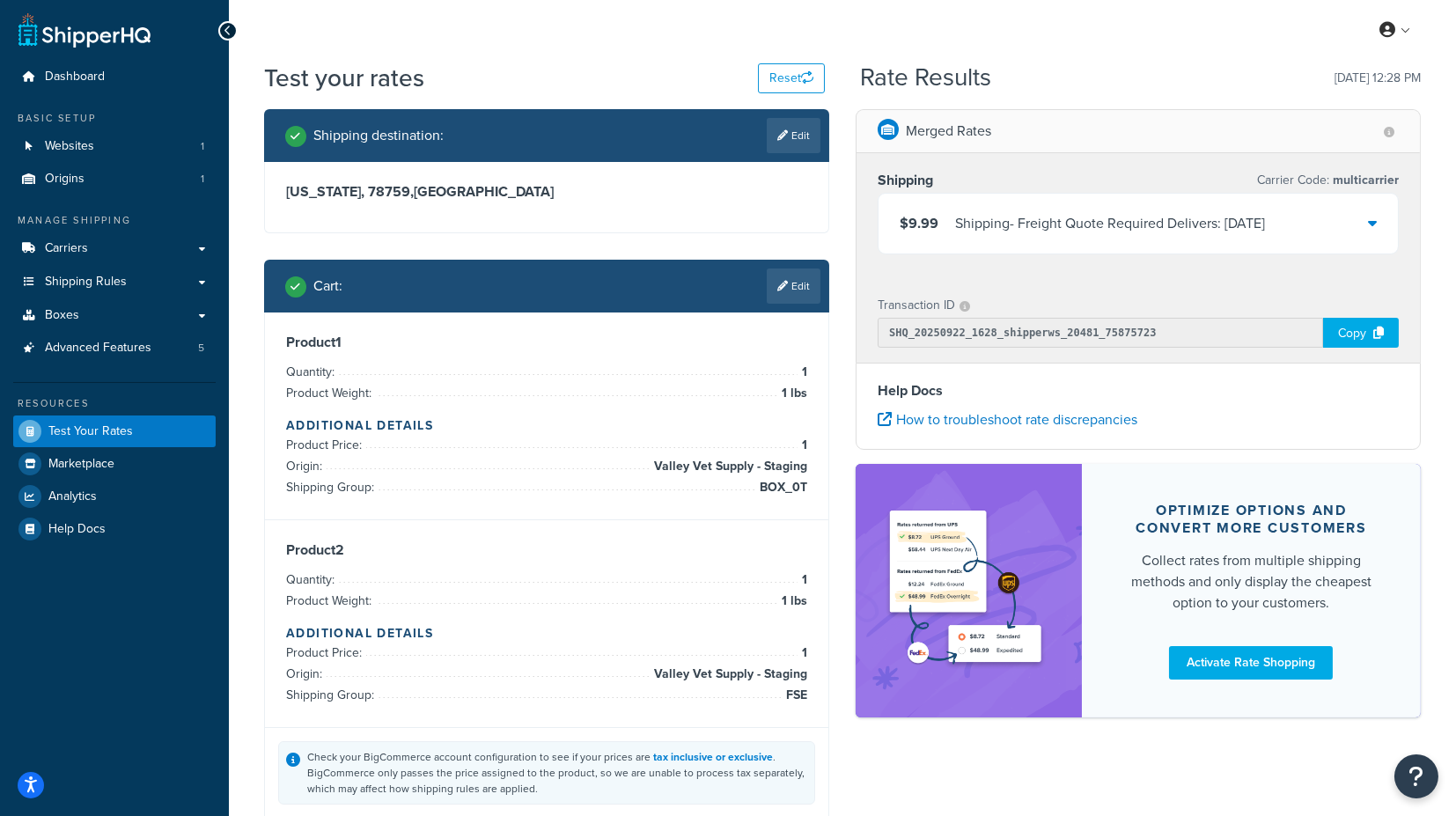
scroll to position [0, 0]
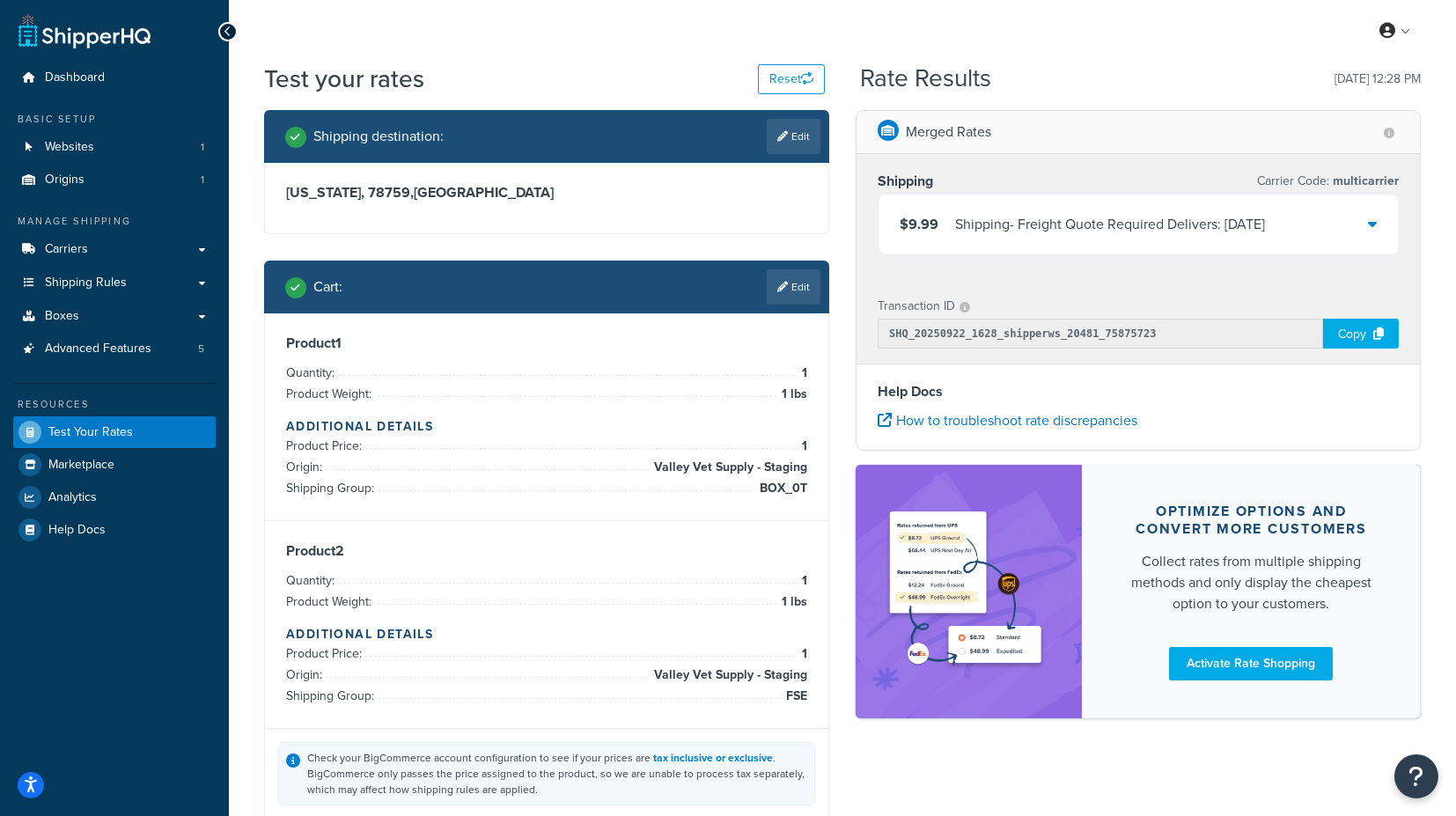
click at [1374, 219] on icon at bounding box center [1373, 224] width 9 height 14
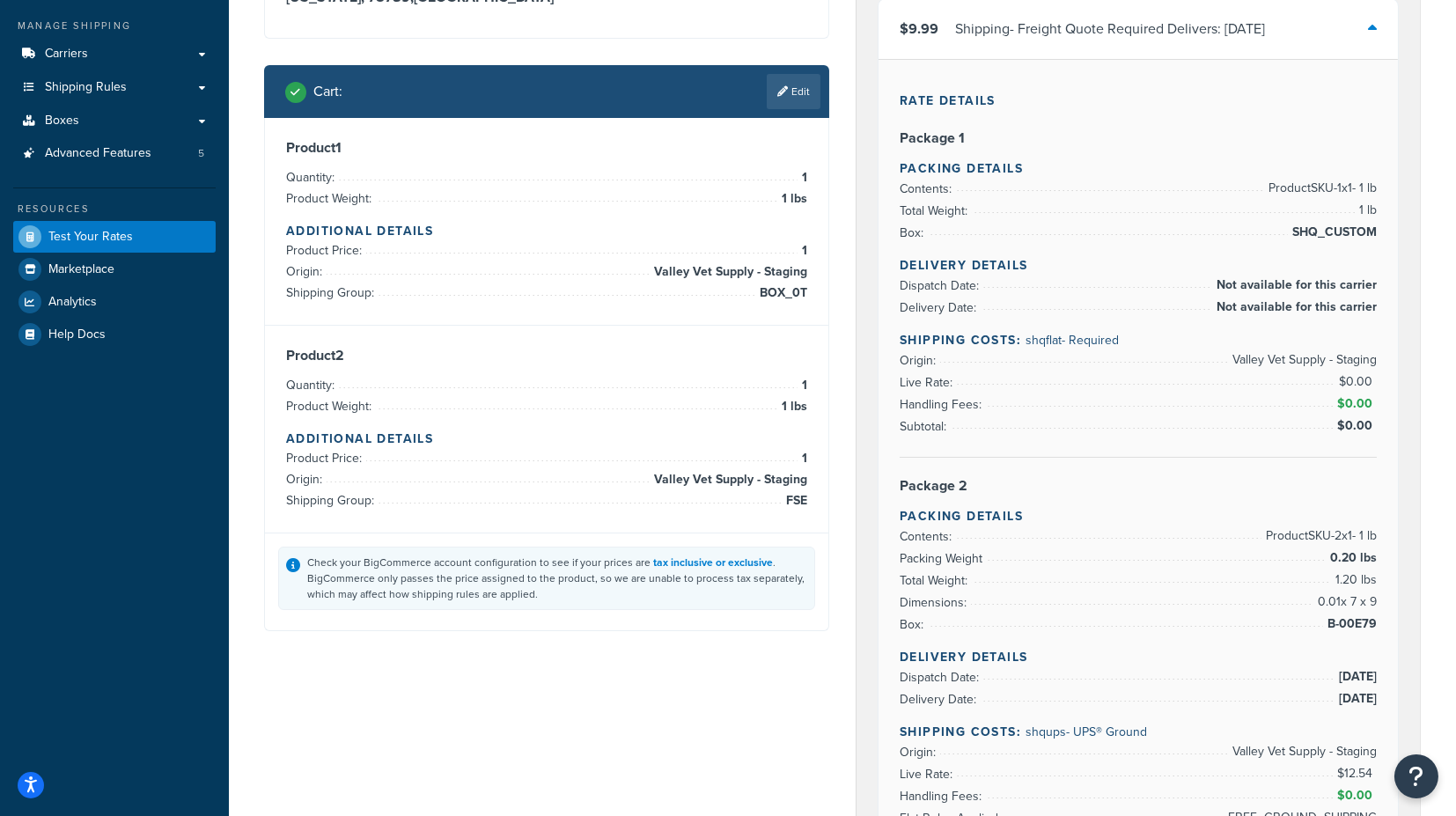
scroll to position [98, 0]
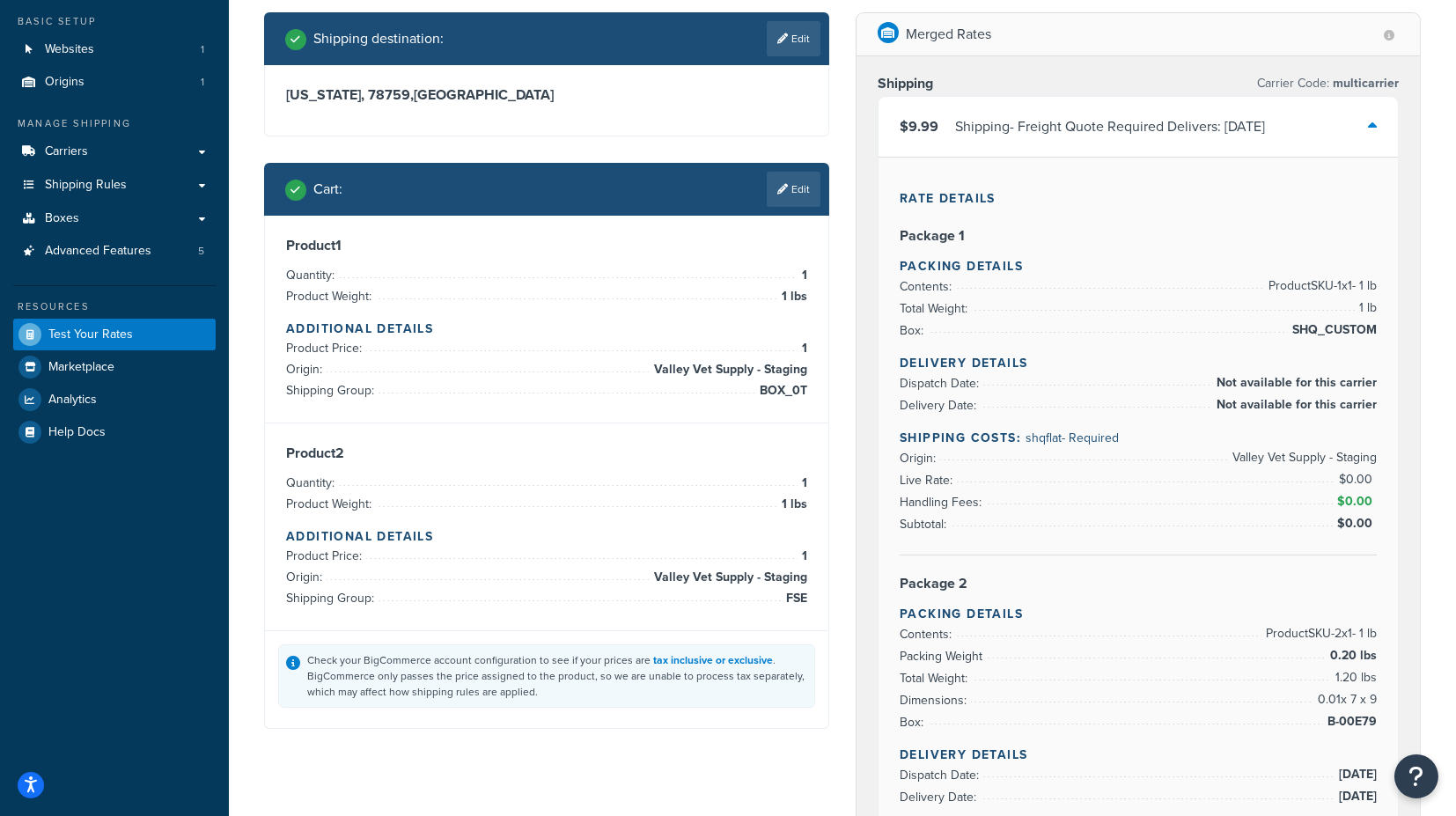
click at [1375, 119] on icon at bounding box center [1373, 126] width 9 height 14
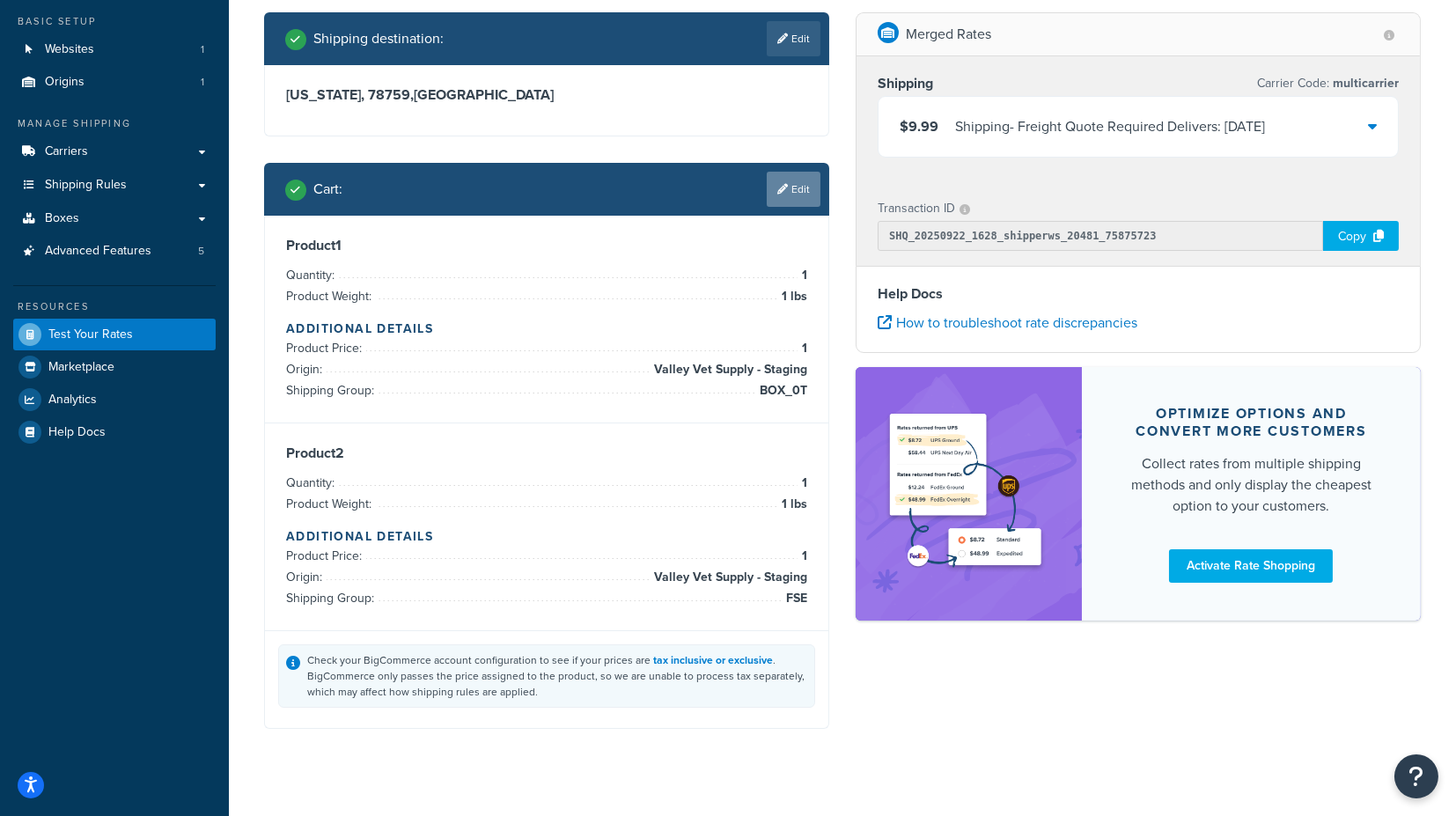
click at [793, 183] on link "Edit" at bounding box center [793, 189] width 54 height 35
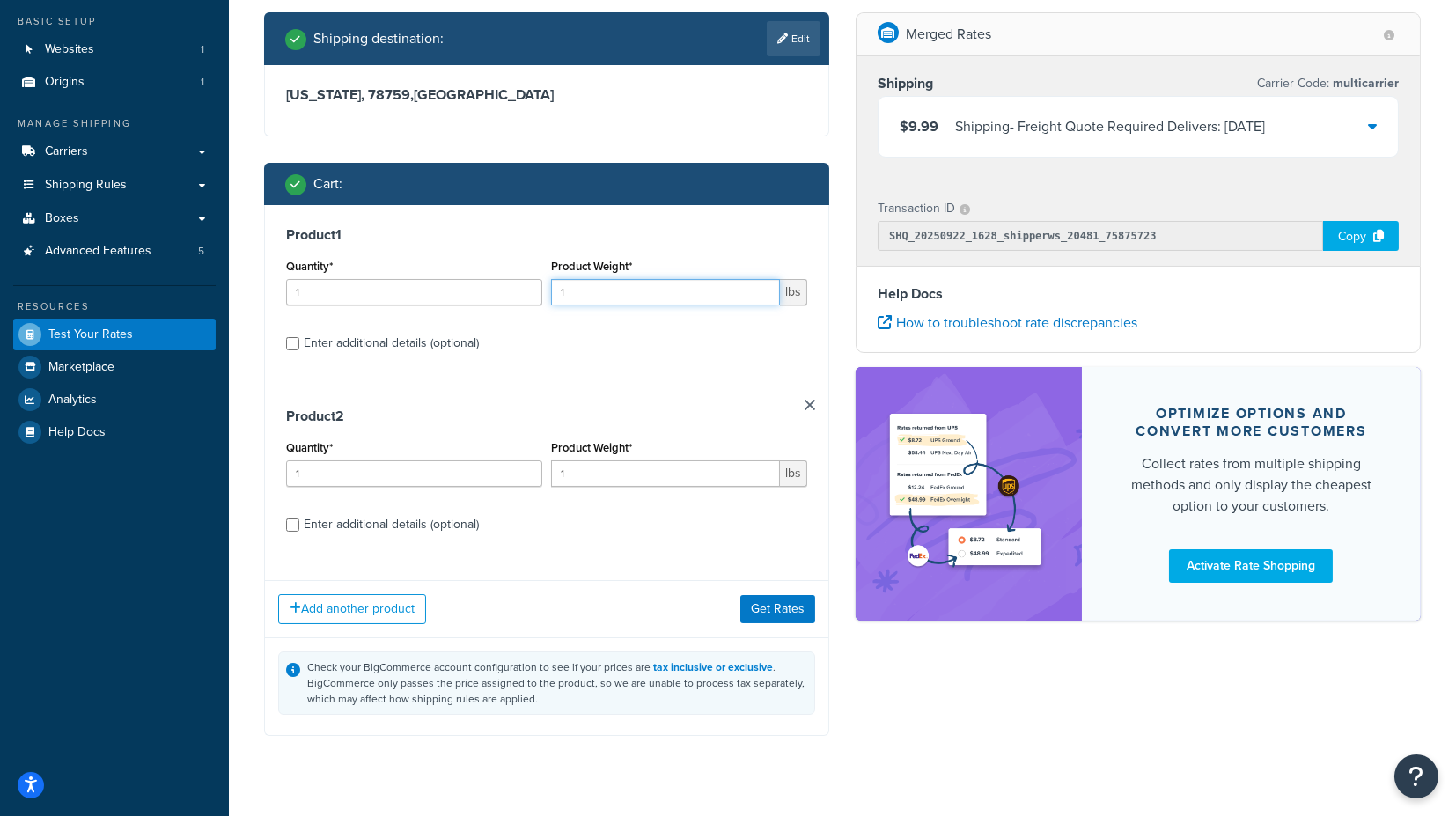
drag, startPoint x: 621, startPoint y: 299, endPoint x: 548, endPoint y: 297, distance: 73.0
click at [548, 297] on div "Product Weight* 1 lbs" at bounding box center [680, 287] width 265 height 64
type input "3"
click at [773, 609] on button "Get Rates" at bounding box center [778, 609] width 75 height 28
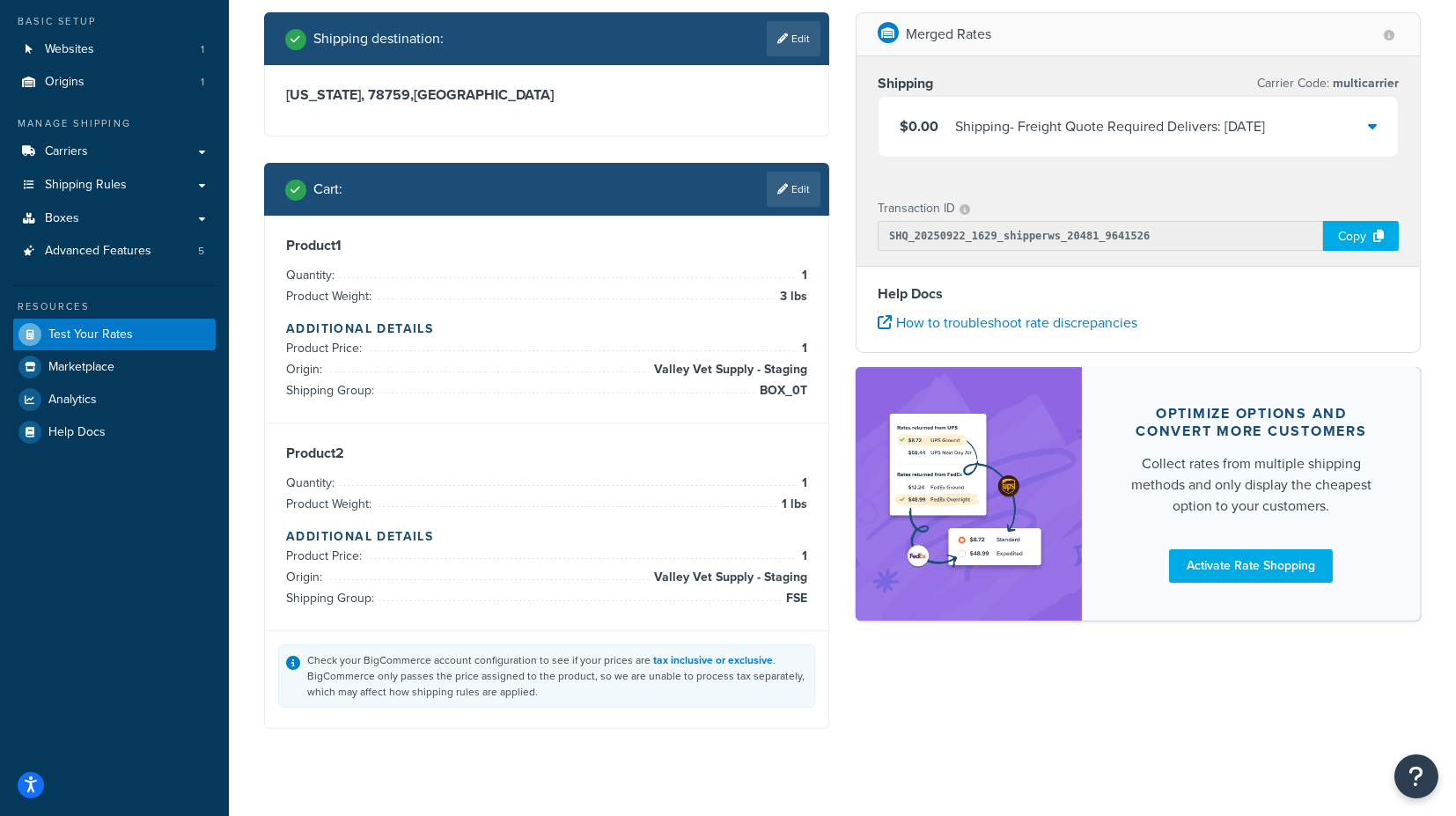
scroll to position [0, 0]
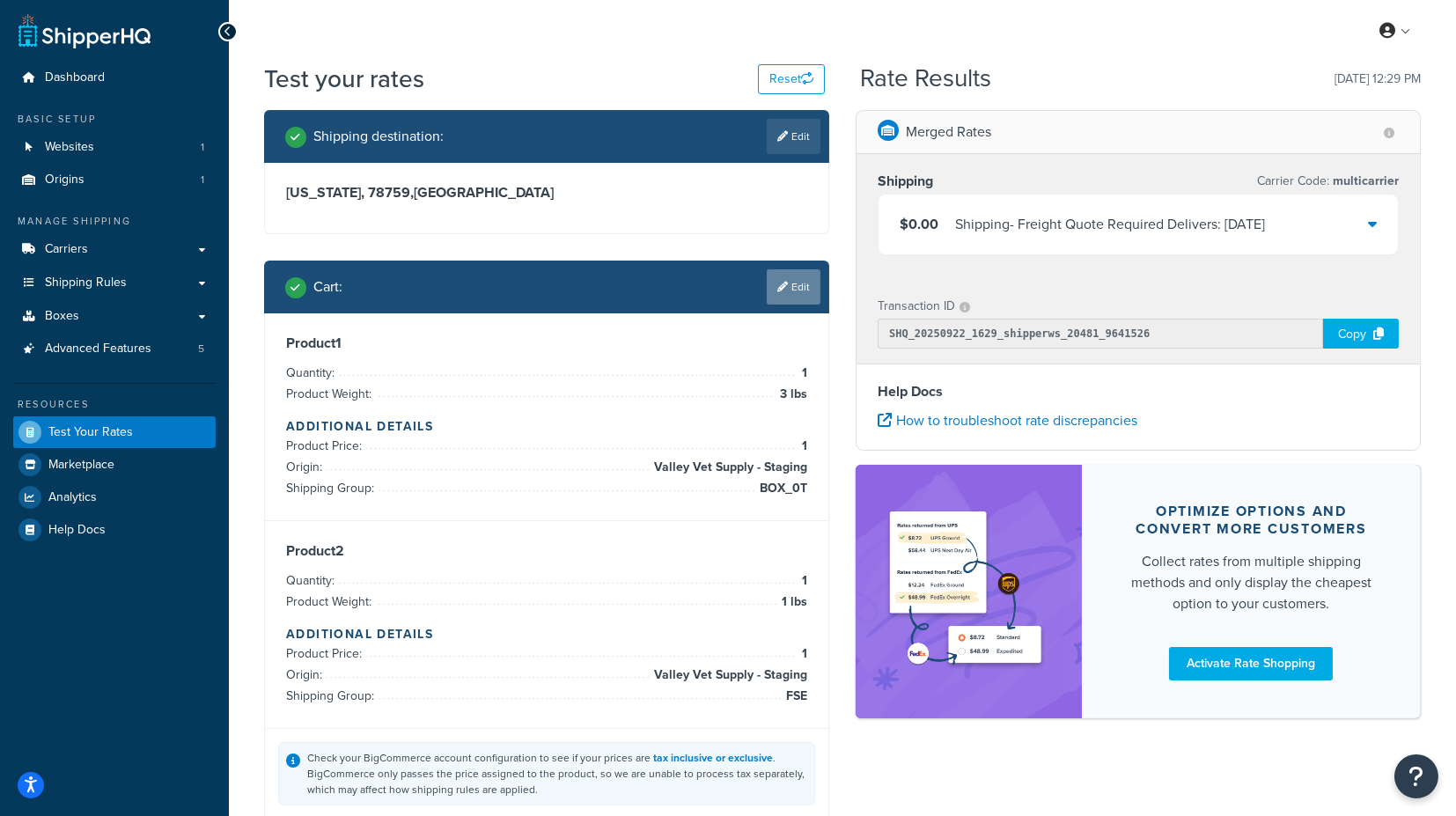
click at [797, 286] on link "Edit" at bounding box center [793, 287] width 54 height 35
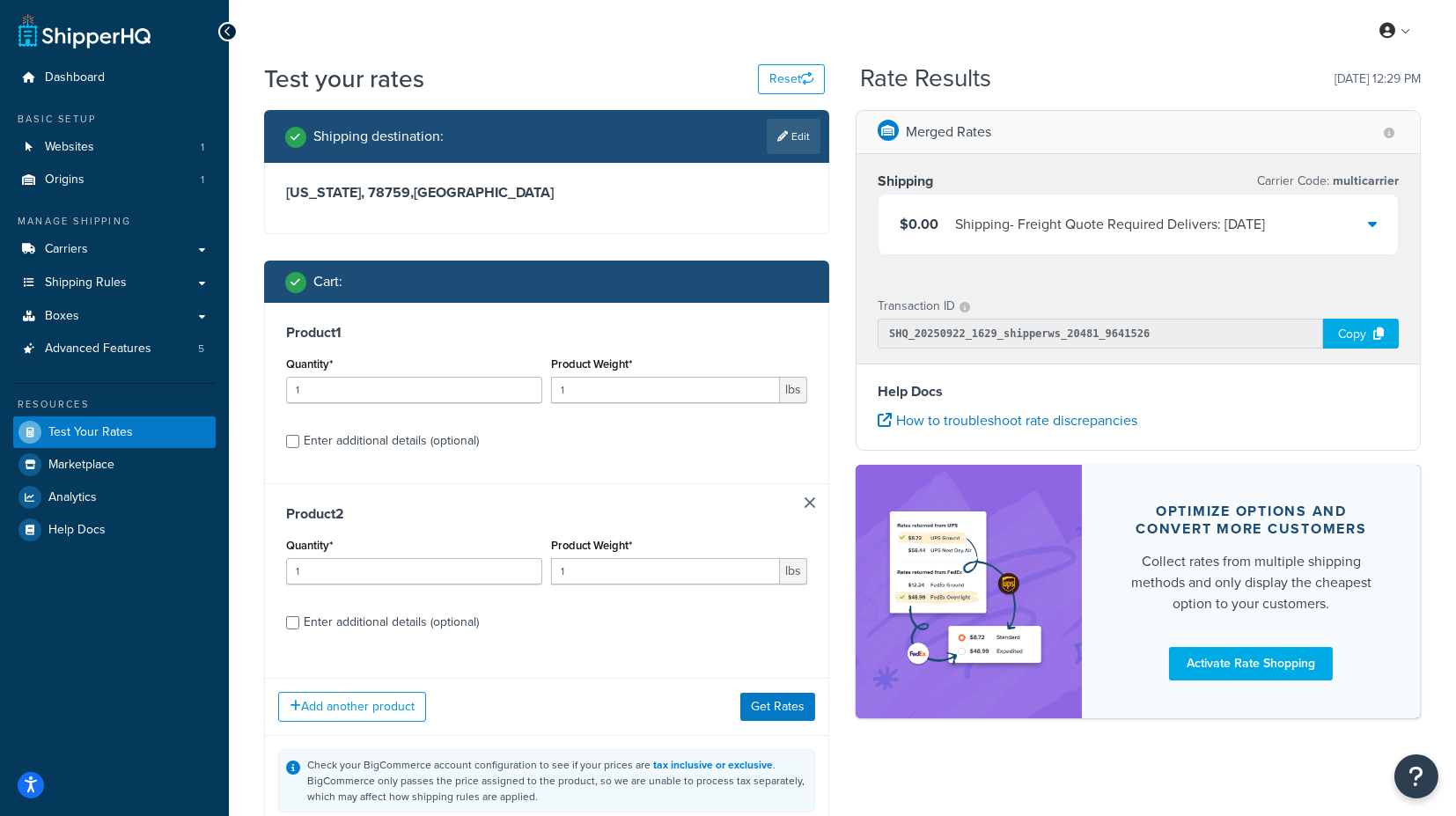
click at [415, 434] on div "Enter additional details (optional)" at bounding box center [391, 442] width 176 height 25
click at [299, 435] on input "Enter additional details (optional)" at bounding box center [293, 442] width 13 height 13
checkbox input "true"
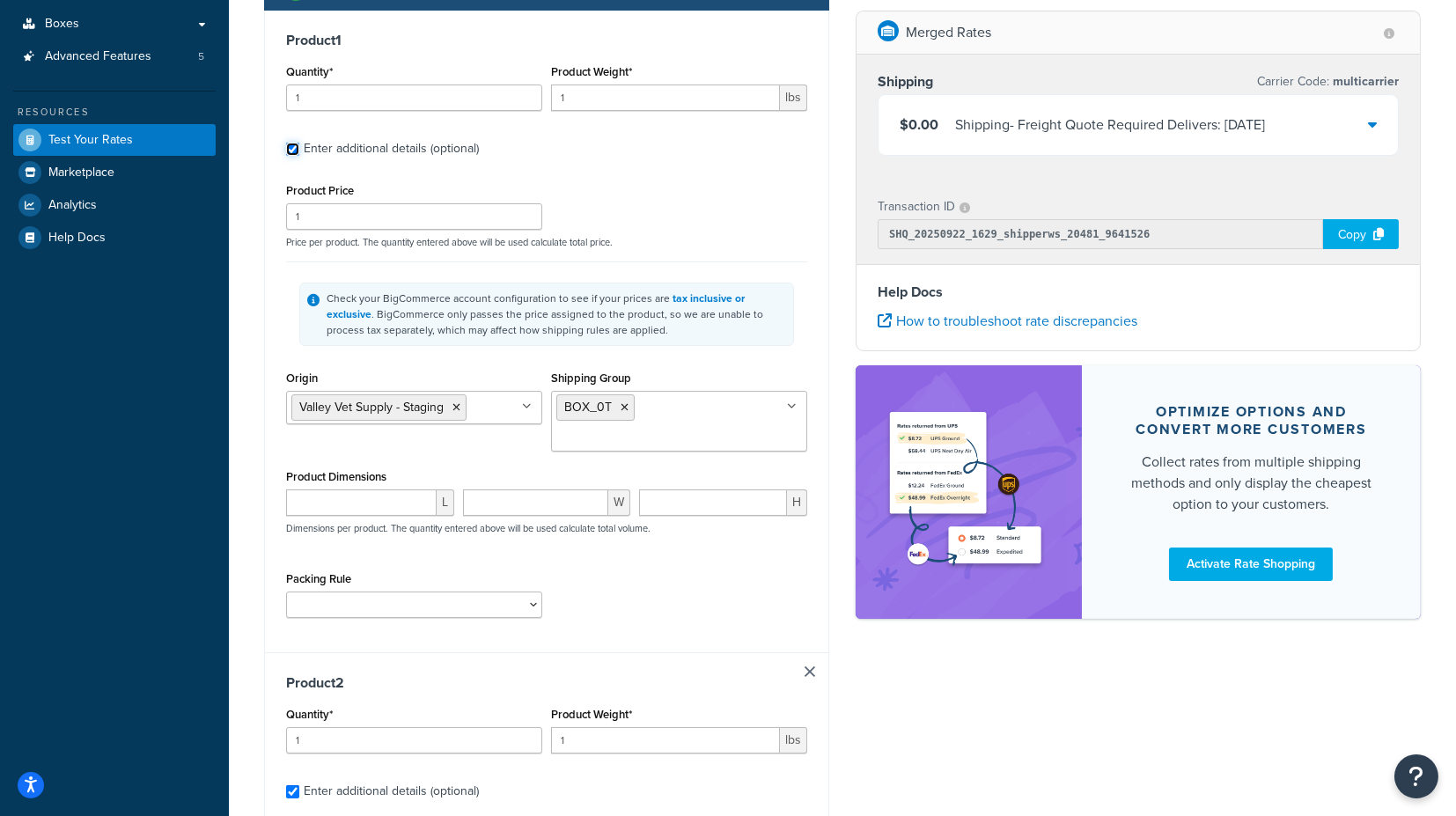
scroll to position [293, 0]
click at [621, 408] on icon at bounding box center [624, 407] width 8 height 11
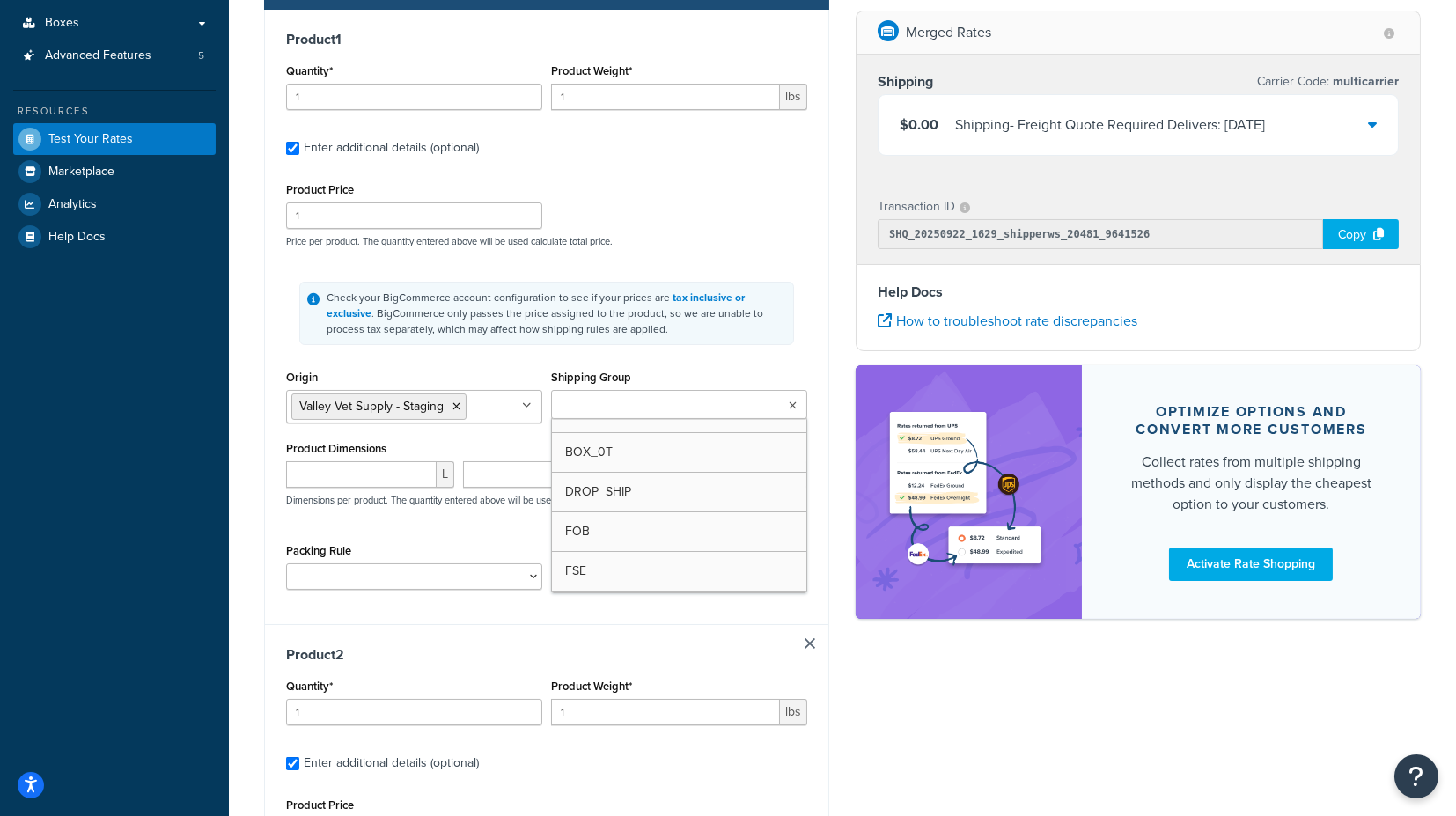
click at [630, 398] on input "Shipping Group" at bounding box center [634, 406] width 156 height 20
type input "va"
click at [768, 373] on div "Shipping Group VAC BOX_0T DROP_SHIP FOB FSE H_3018 H0010 H0011 H0012 H0099 H109…" at bounding box center [679, 394] width 256 height 58
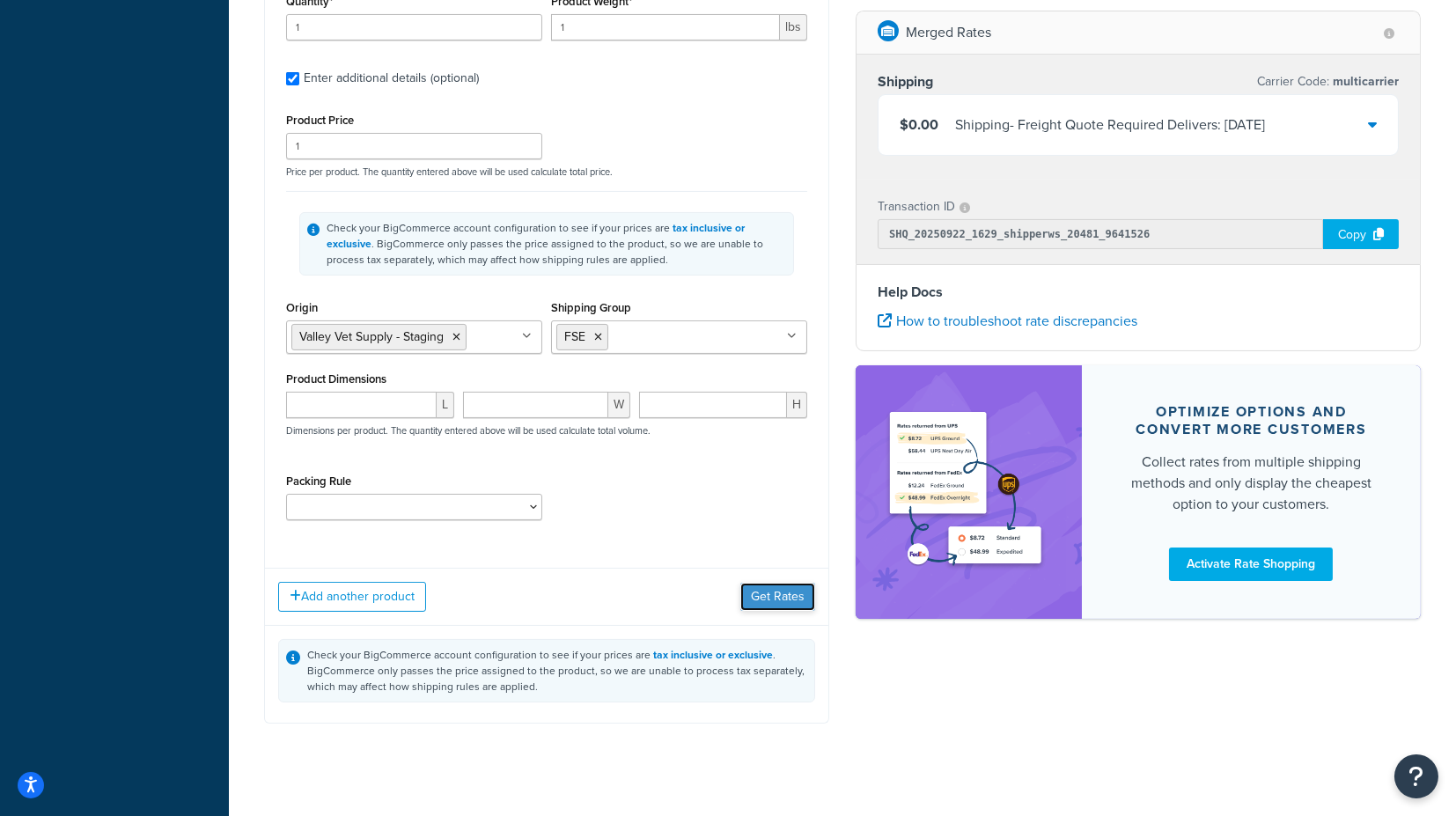
click at [767, 598] on button "Get Rates" at bounding box center [778, 597] width 75 height 28
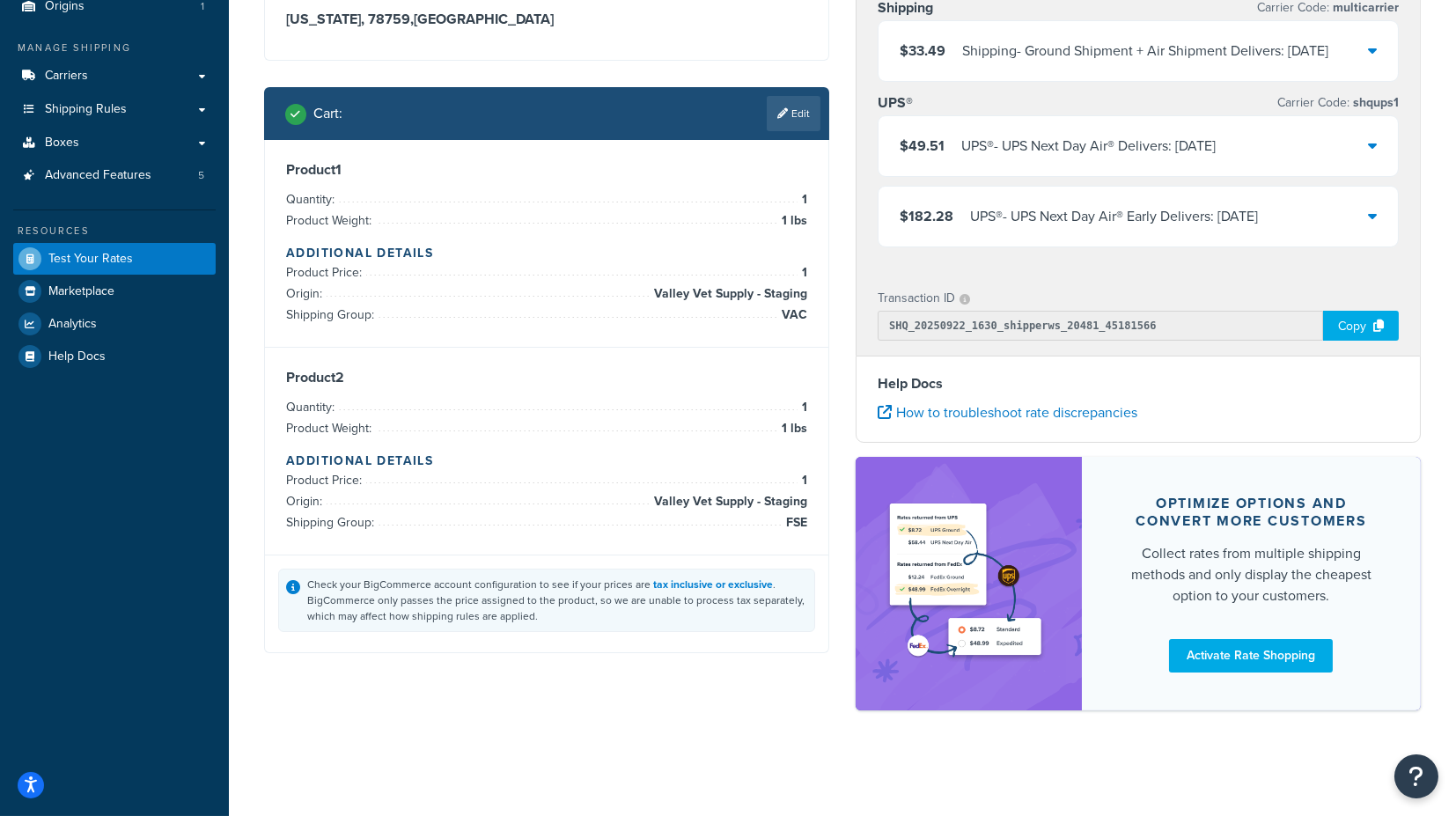
scroll to position [0, 0]
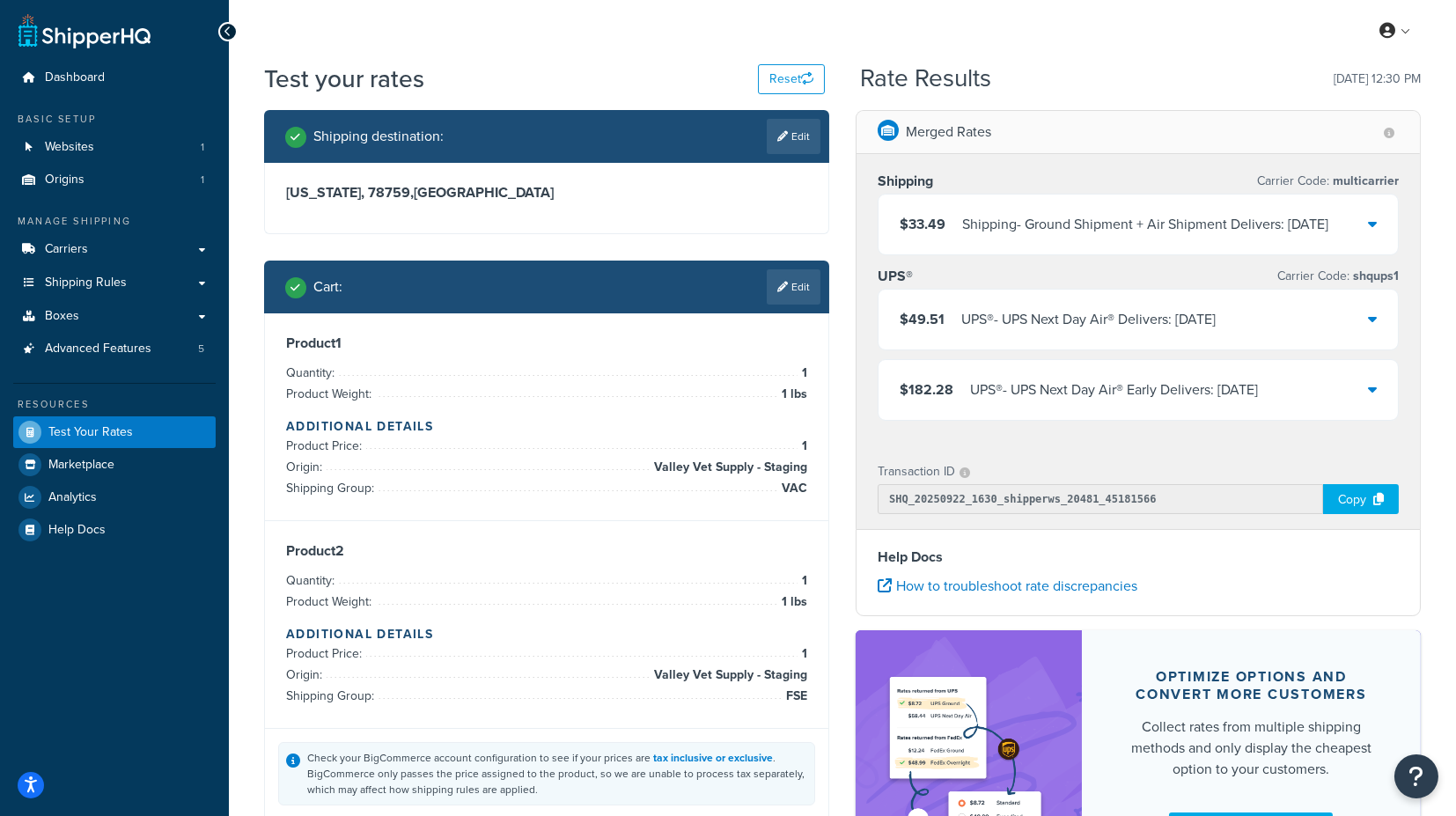
click at [1375, 221] on icon at bounding box center [1373, 224] width 9 height 14
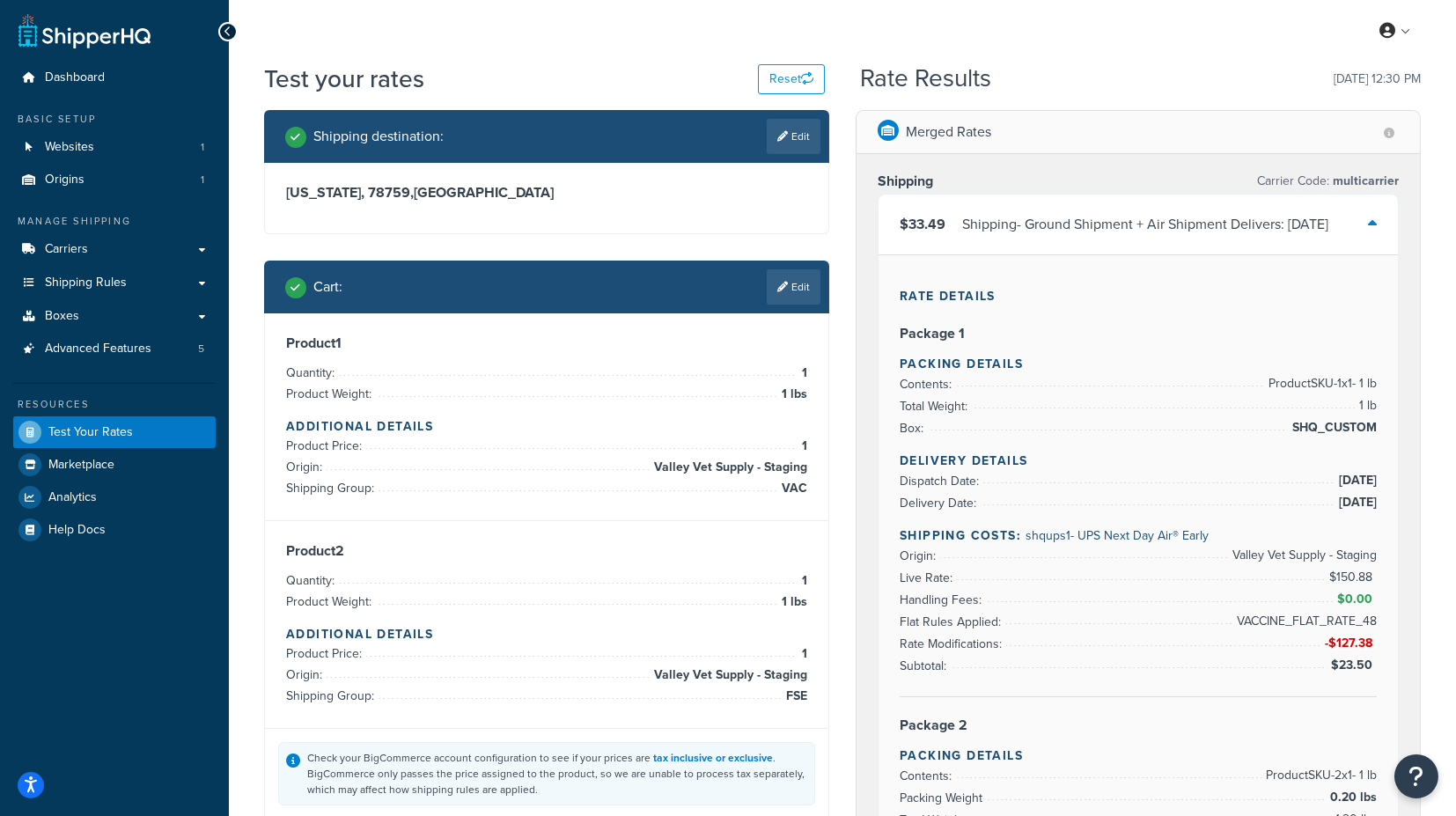
click at [1375, 221] on icon at bounding box center [1373, 224] width 9 height 14
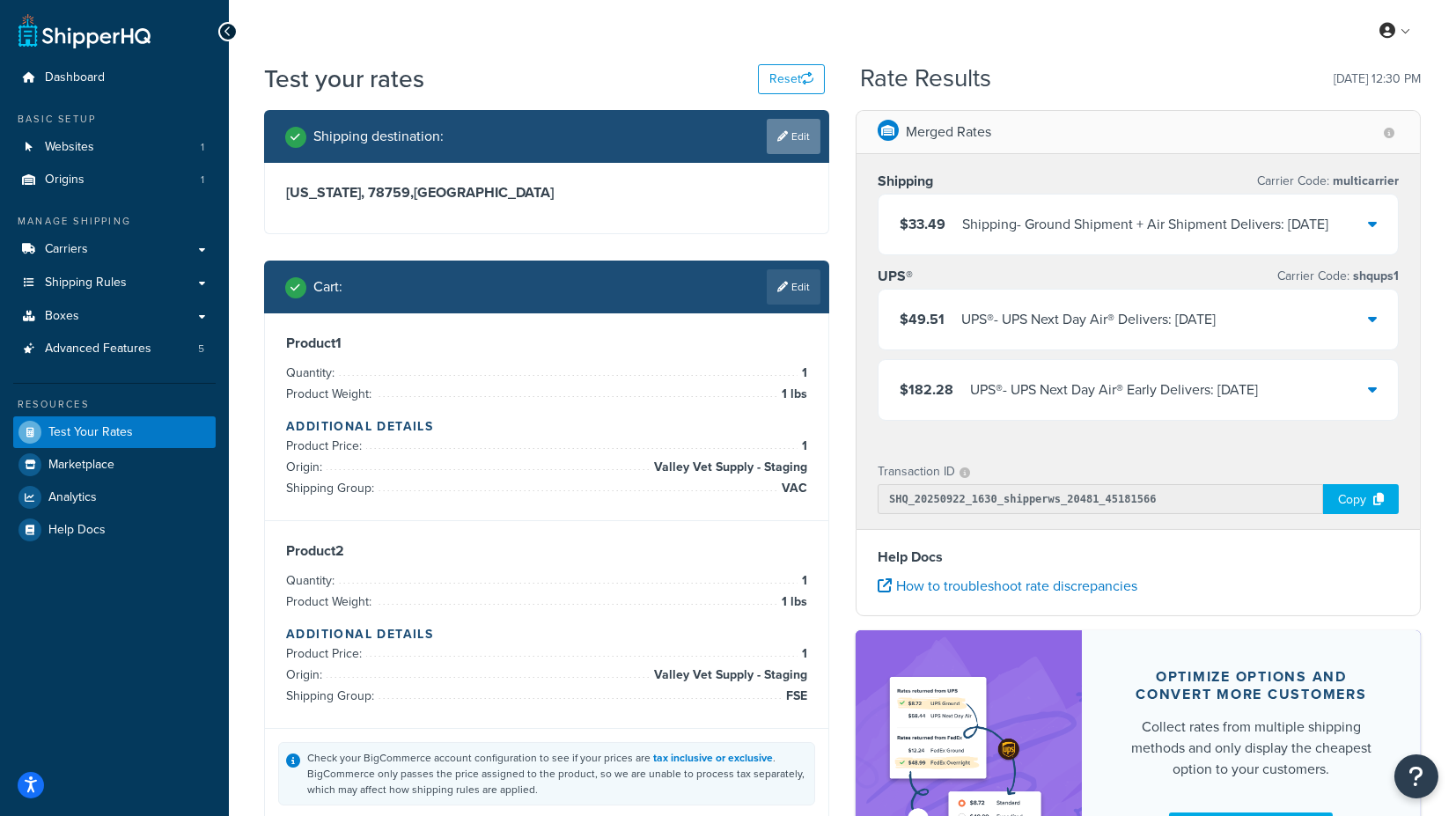
click at [790, 132] on link "Edit" at bounding box center [793, 136] width 54 height 35
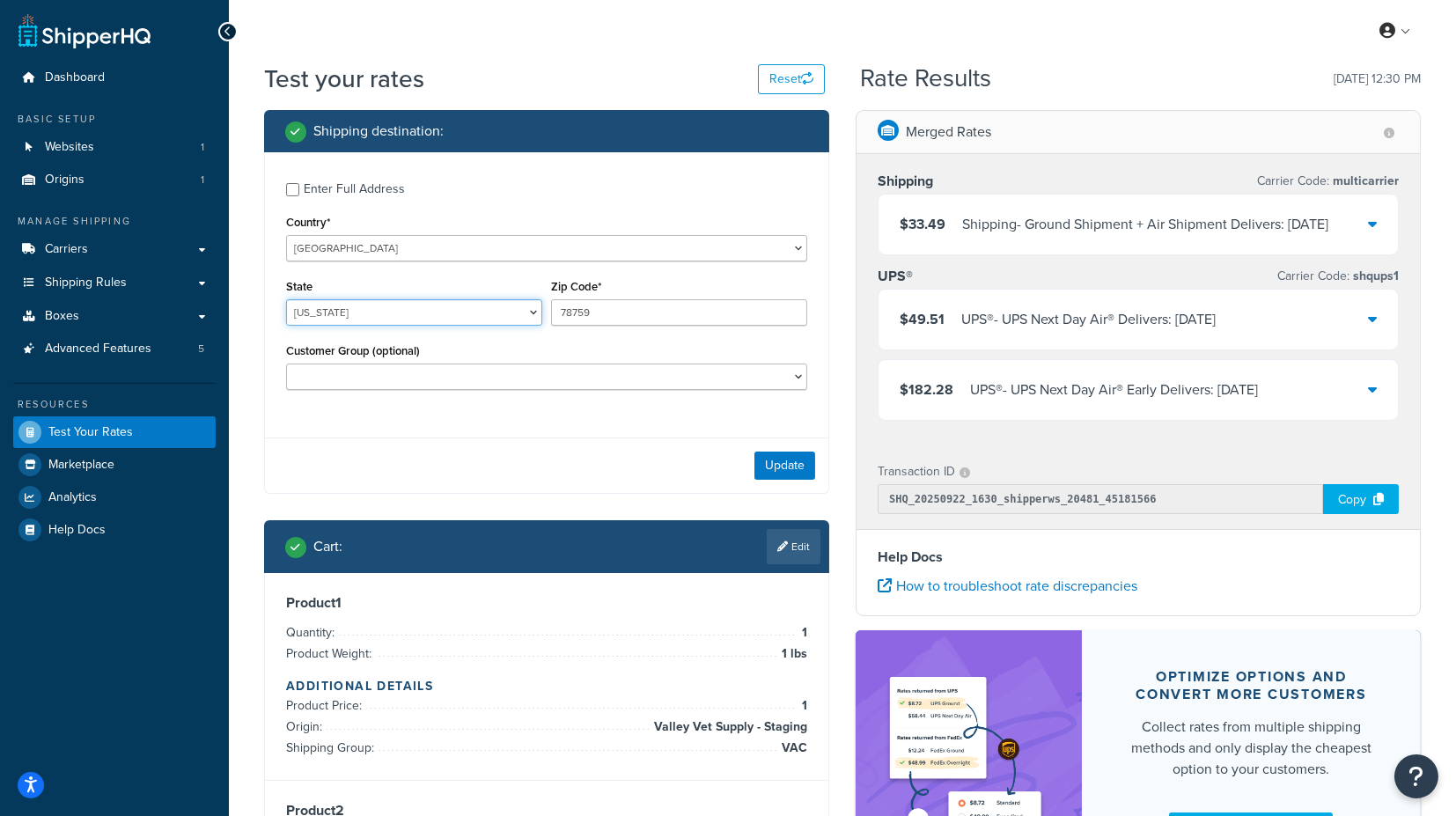
click at [412, 316] on select "[US_STATE] [US_STATE] [US_STATE] [US_STATE] [US_STATE] Armed Forces Americas Ar…" at bounding box center [415, 312] width 256 height 26
select select "KS"
click at [627, 421] on div "Enter Full Address Country* [GEOGRAPHIC_DATA] [GEOGRAPHIC_DATA] [GEOGRAPHIC_DAT…" at bounding box center [546, 288] width 563 height 272
click at [613, 319] on input "78759" at bounding box center [679, 312] width 256 height 26
drag, startPoint x: 651, startPoint y: 318, endPoint x: 491, endPoint y: 311, distance: 160.2
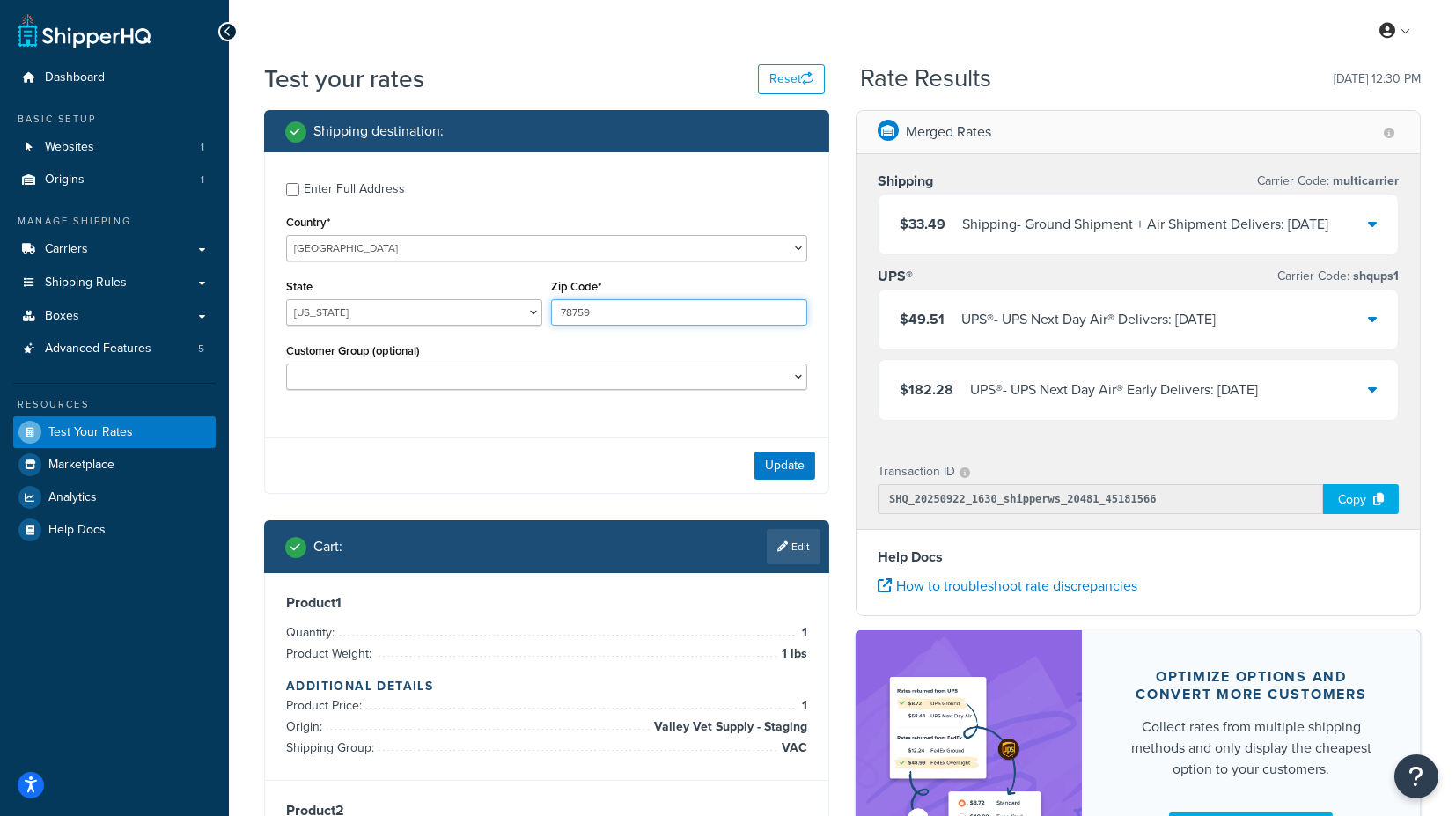
click at [492, 311] on div "State [US_STATE] [US_STATE] [US_STATE] [US_STATE] [US_STATE] Armed Forces Ameri…" at bounding box center [547, 307] width 530 height 64
type input "66061"
click at [773, 457] on button "Update" at bounding box center [785, 465] width 61 height 28
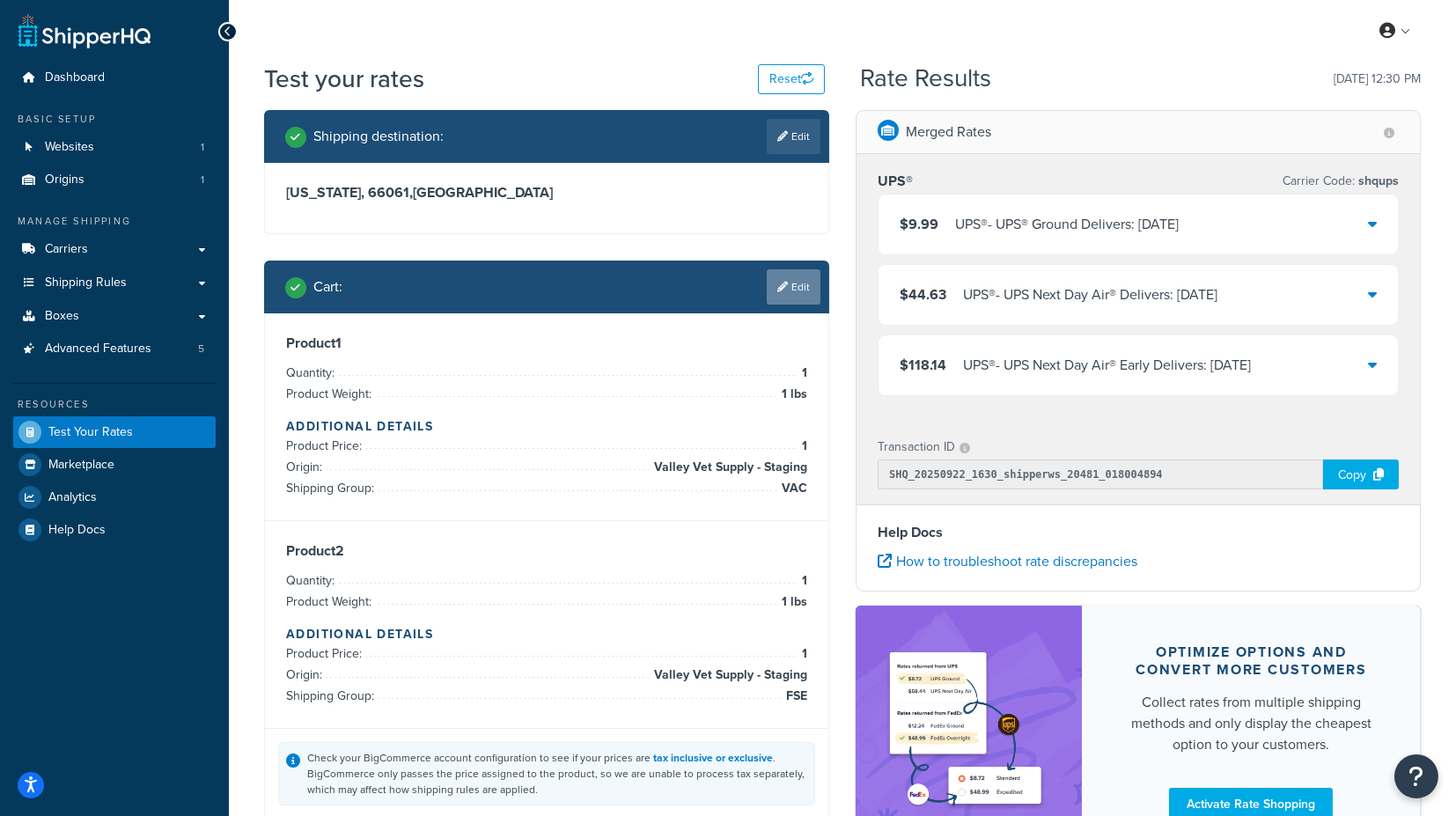
click at [796, 286] on link "Edit" at bounding box center [793, 287] width 54 height 35
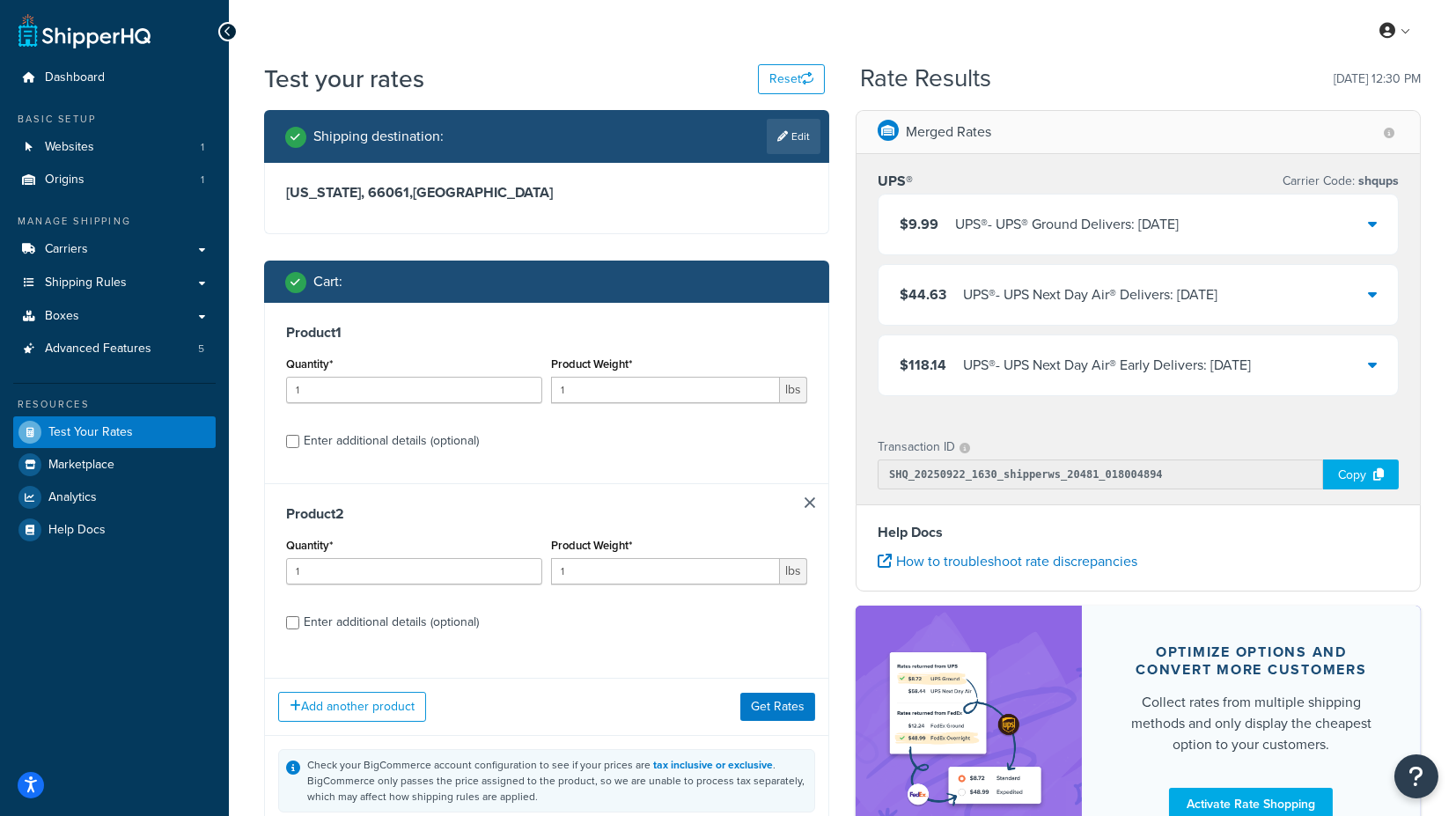
click at [424, 442] on div "Enter additional details (optional)" at bounding box center [391, 442] width 176 height 25
click at [299, 442] on input "Enter additional details (optional)" at bounding box center [293, 442] width 13 height 13
checkbox input "true"
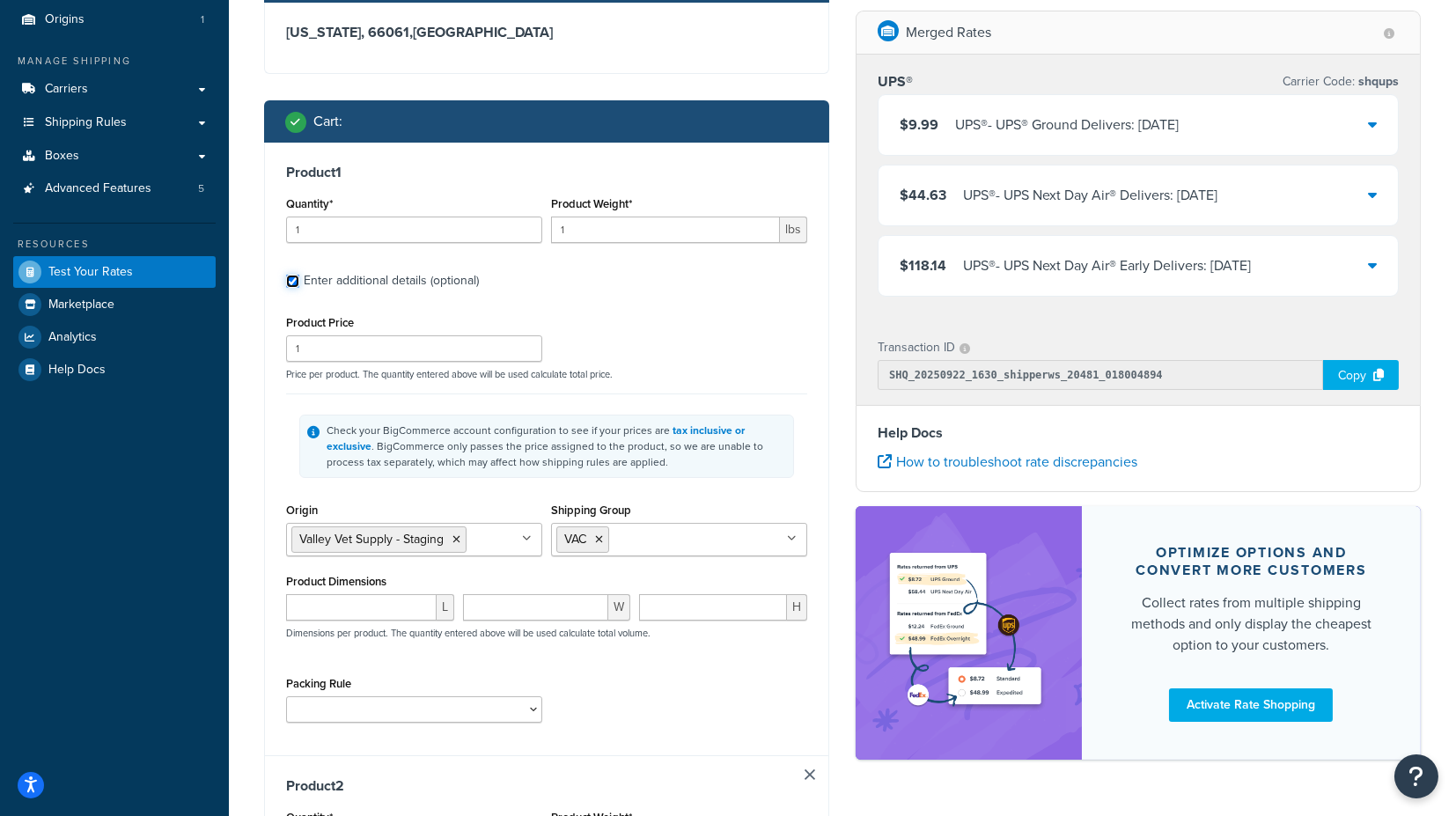
scroll to position [195, 0]
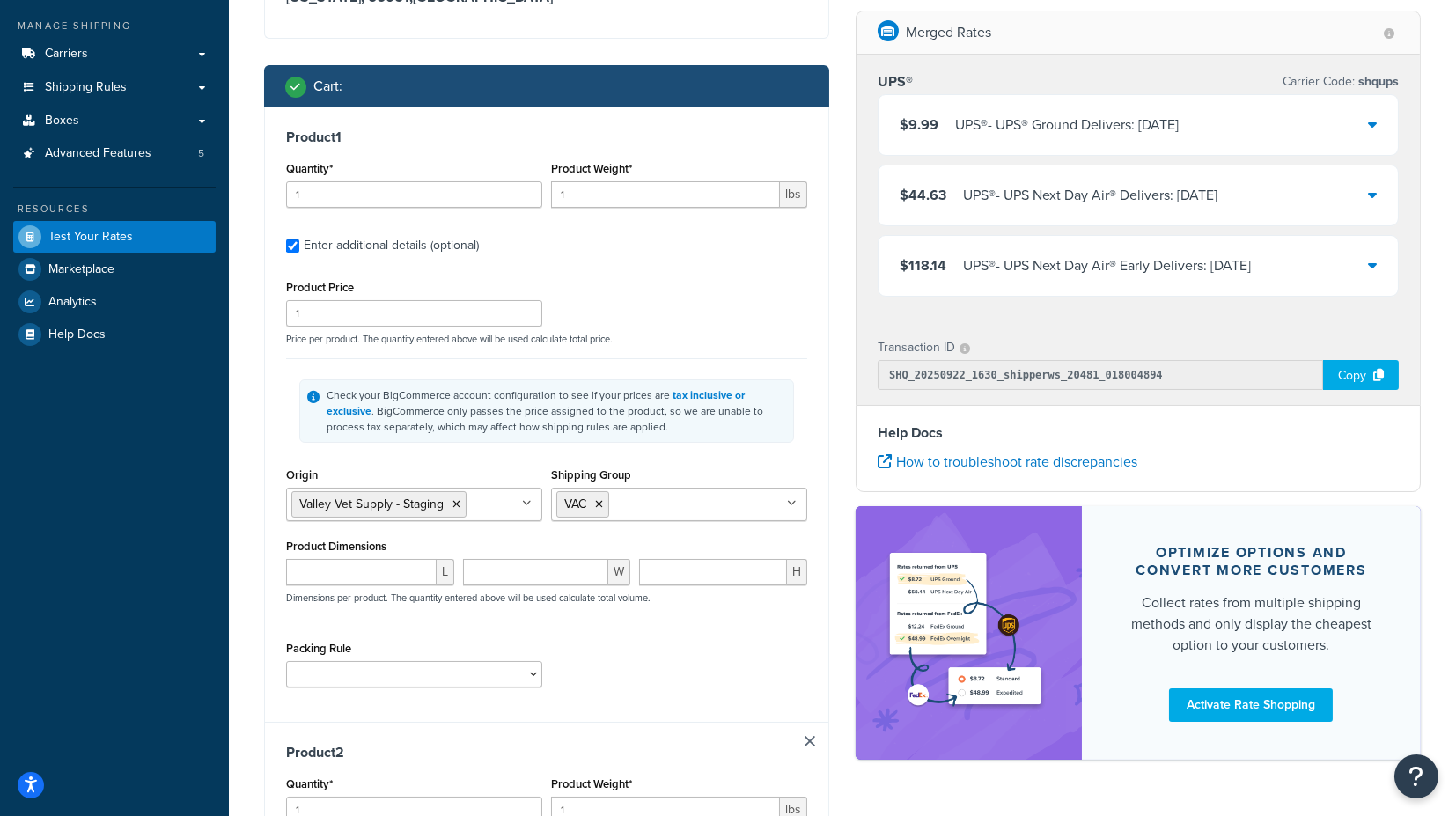
click at [653, 499] on input "Shipping Group" at bounding box center [691, 504] width 156 height 20
type input "fs"
drag, startPoint x: 594, startPoint y: 531, endPoint x: 608, endPoint y: 520, distance: 17.8
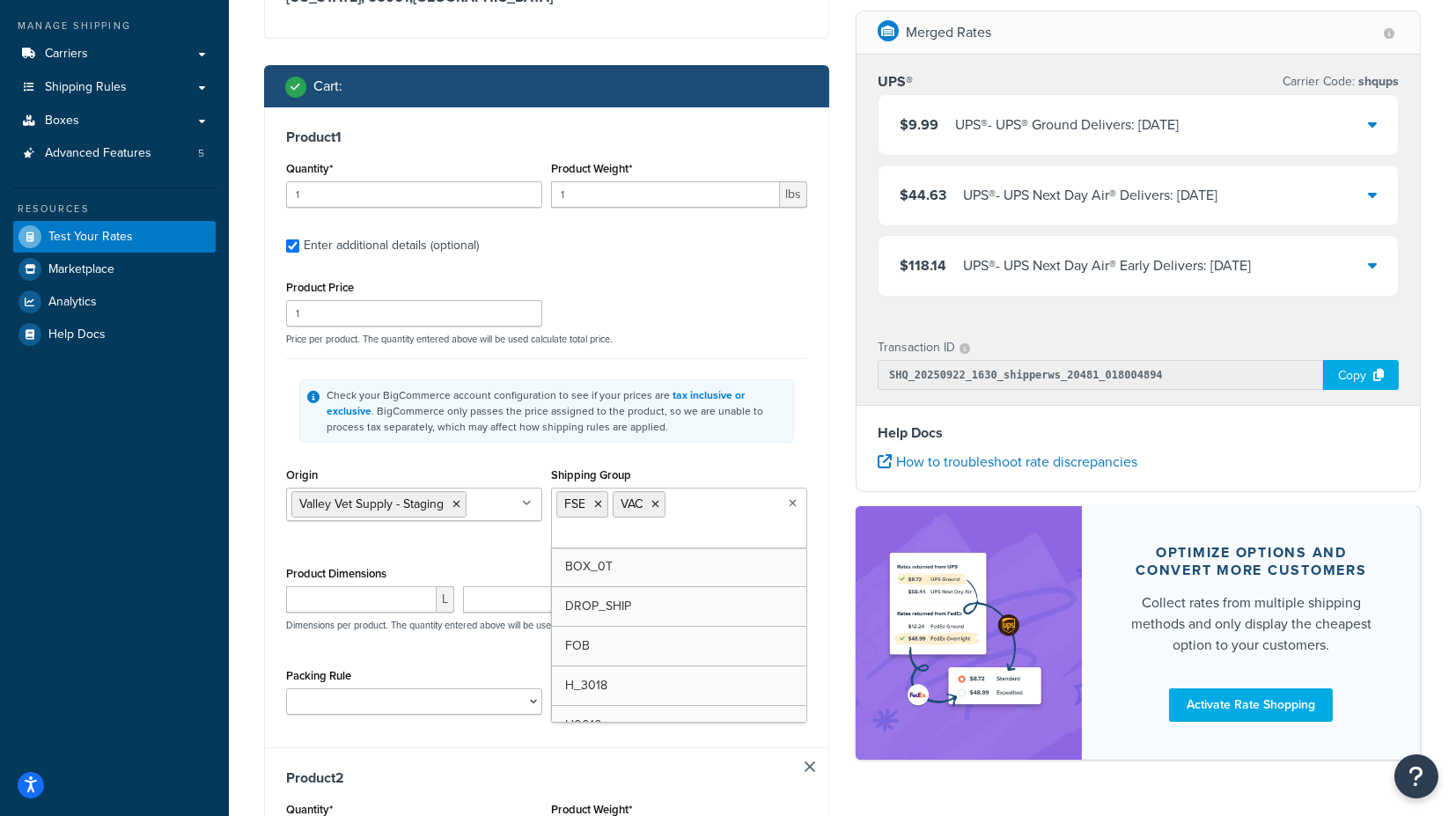
click at [765, 449] on div "Check your BigCommerce account configuration to see if your prices are tax incl…" at bounding box center [547, 410] width 521 height 105
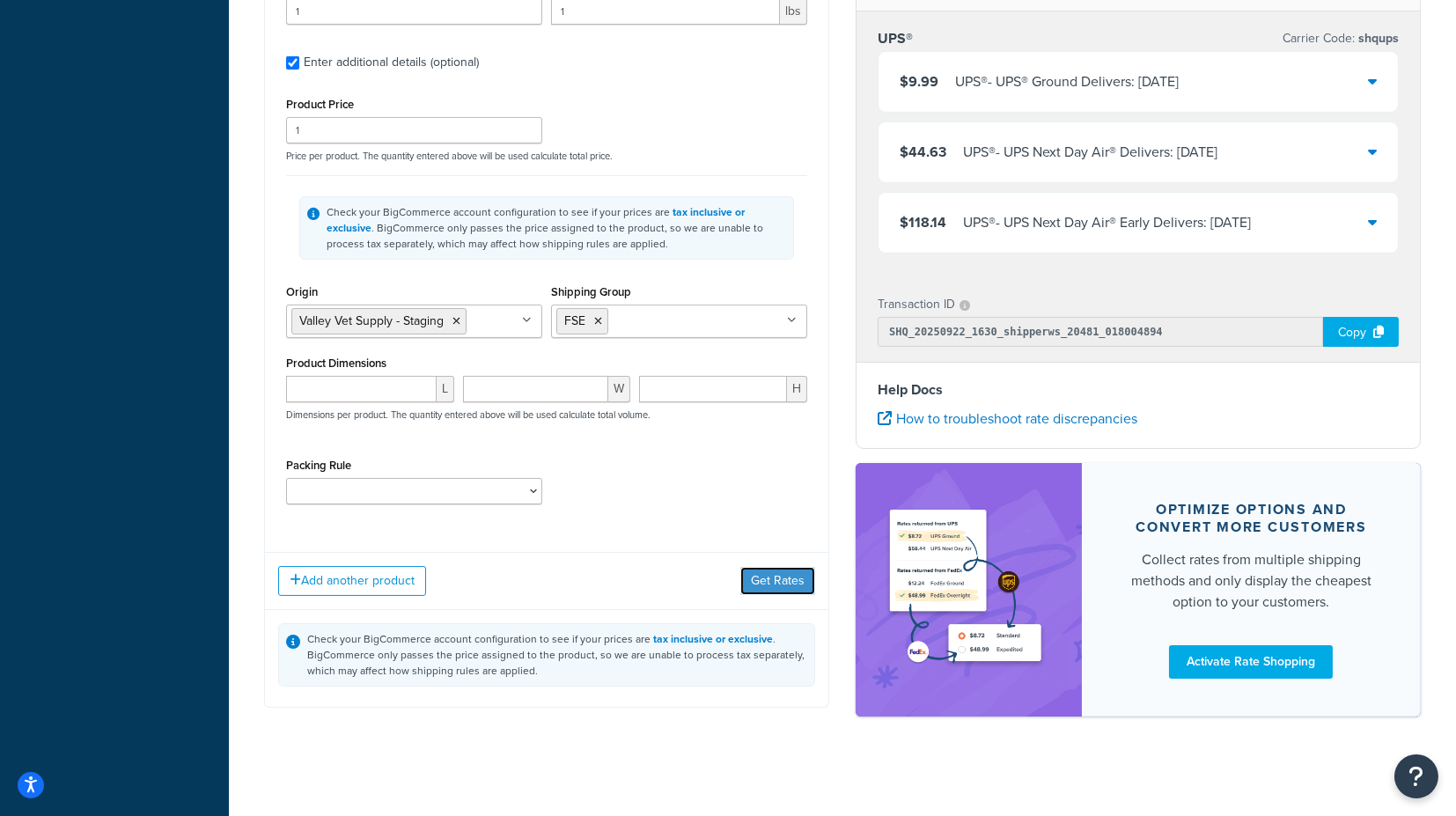
click at [767, 571] on button "Get Rates" at bounding box center [778, 580] width 75 height 28
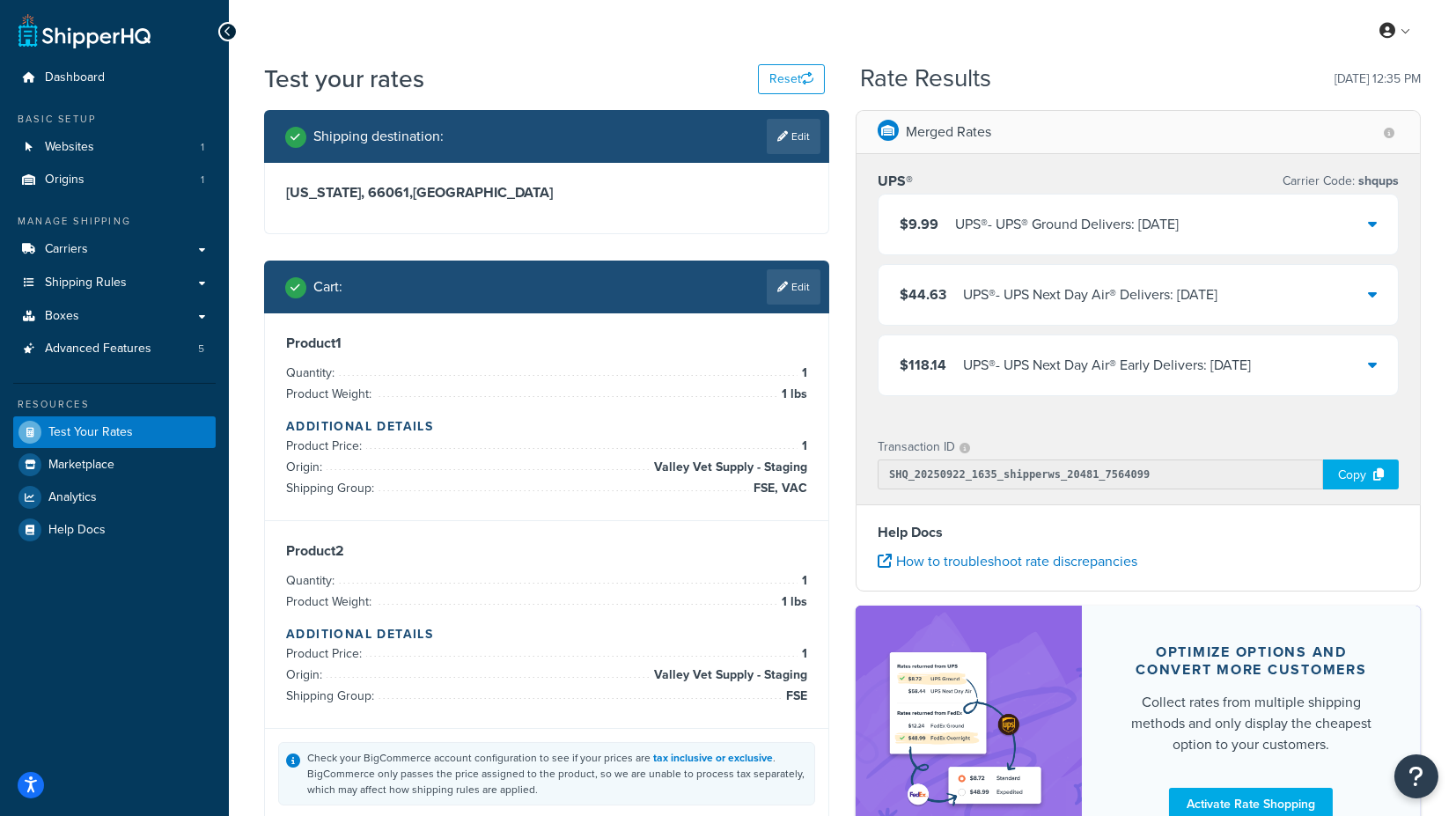
scroll to position [0, 0]
click at [789, 137] on link "Edit" at bounding box center [793, 136] width 54 height 35
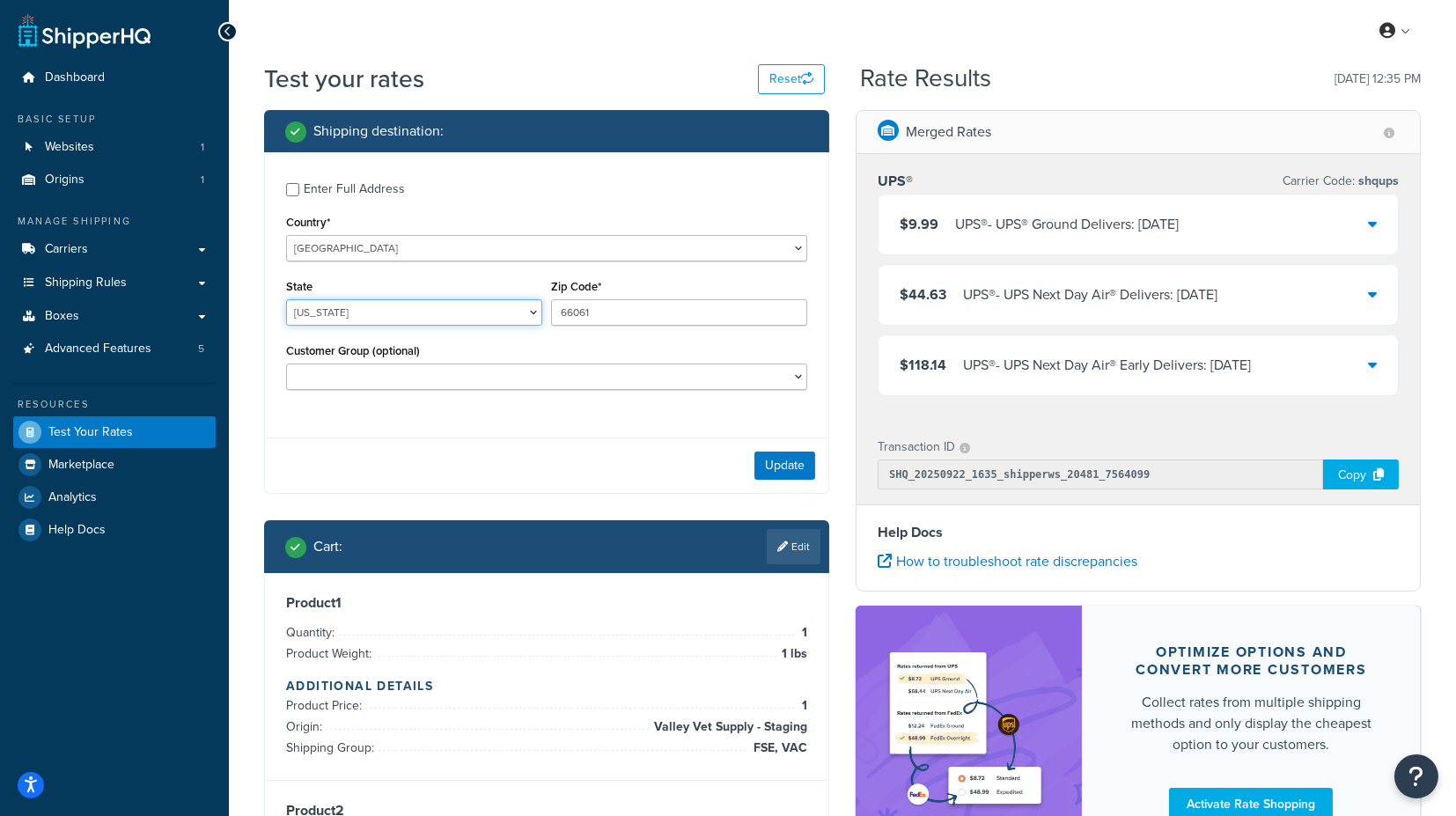
click at [455, 316] on select "[US_STATE] [US_STATE] [US_STATE] [US_STATE] [US_STATE] Armed Forces Americas Ar…" at bounding box center [415, 312] width 256 height 26
click at [418, 313] on select "[US_STATE] [US_STATE] [US_STATE] [US_STATE] [US_STATE] Armed Forces Americas Ar…" at bounding box center [415, 312] width 256 height 26
select select "[GEOGRAPHIC_DATA]"
click at [287, 299] on select "[US_STATE] [US_STATE] [US_STATE] [US_STATE] [US_STATE] Armed Forces Americas Ar…" at bounding box center [415, 312] width 256 height 26
click at [609, 315] on input "66061" at bounding box center [679, 312] width 256 height 26
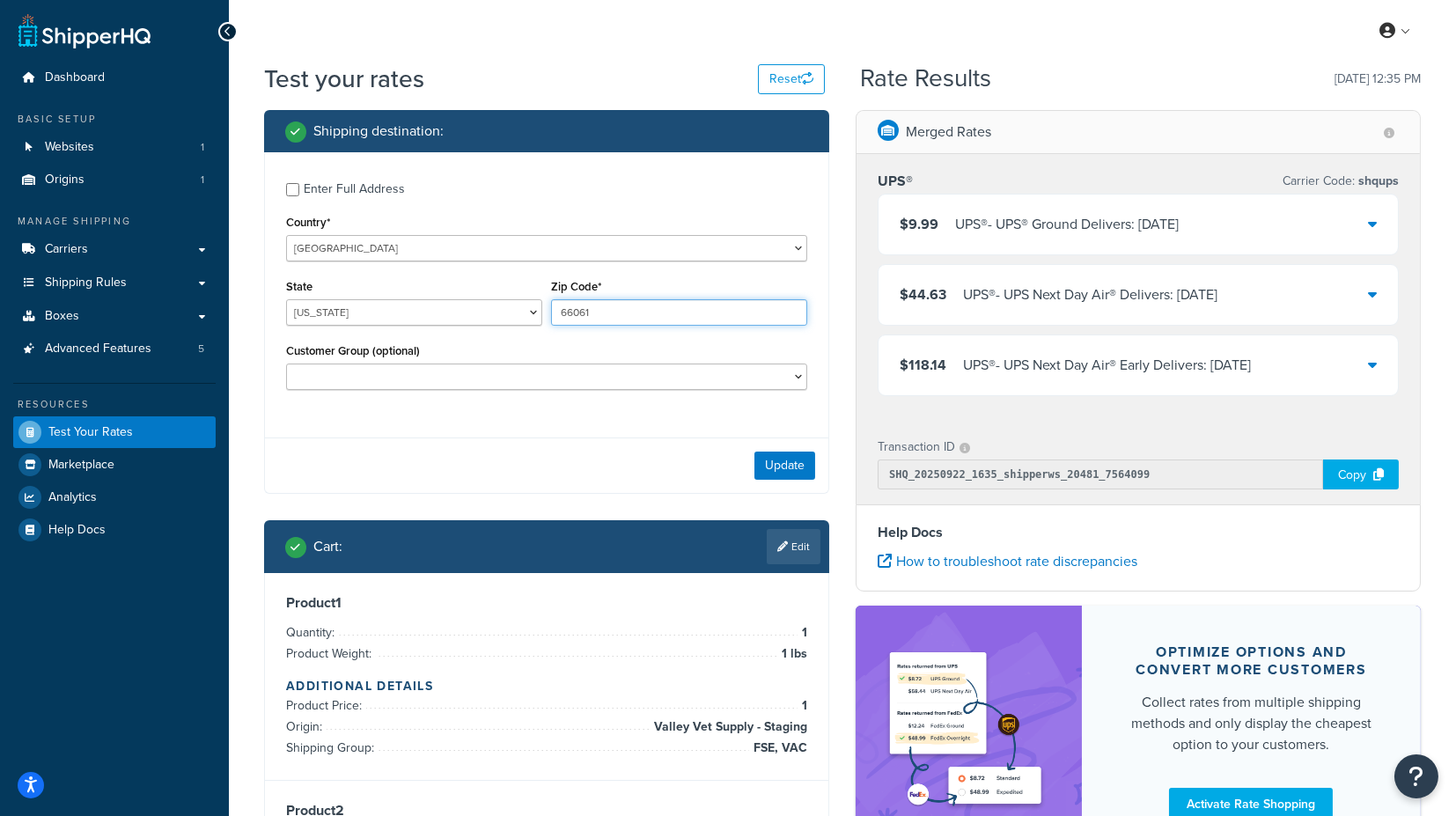
drag, startPoint x: 633, startPoint y: 313, endPoint x: 494, endPoint y: 308, distance: 139.1
click at [494, 308] on div "State [US_STATE] [US_STATE] [US_STATE] [US_STATE] [US_STATE] Armed Forces Ameri…" at bounding box center [547, 307] width 530 height 64
type input "73301"
click at [785, 472] on button "Update" at bounding box center [785, 465] width 61 height 28
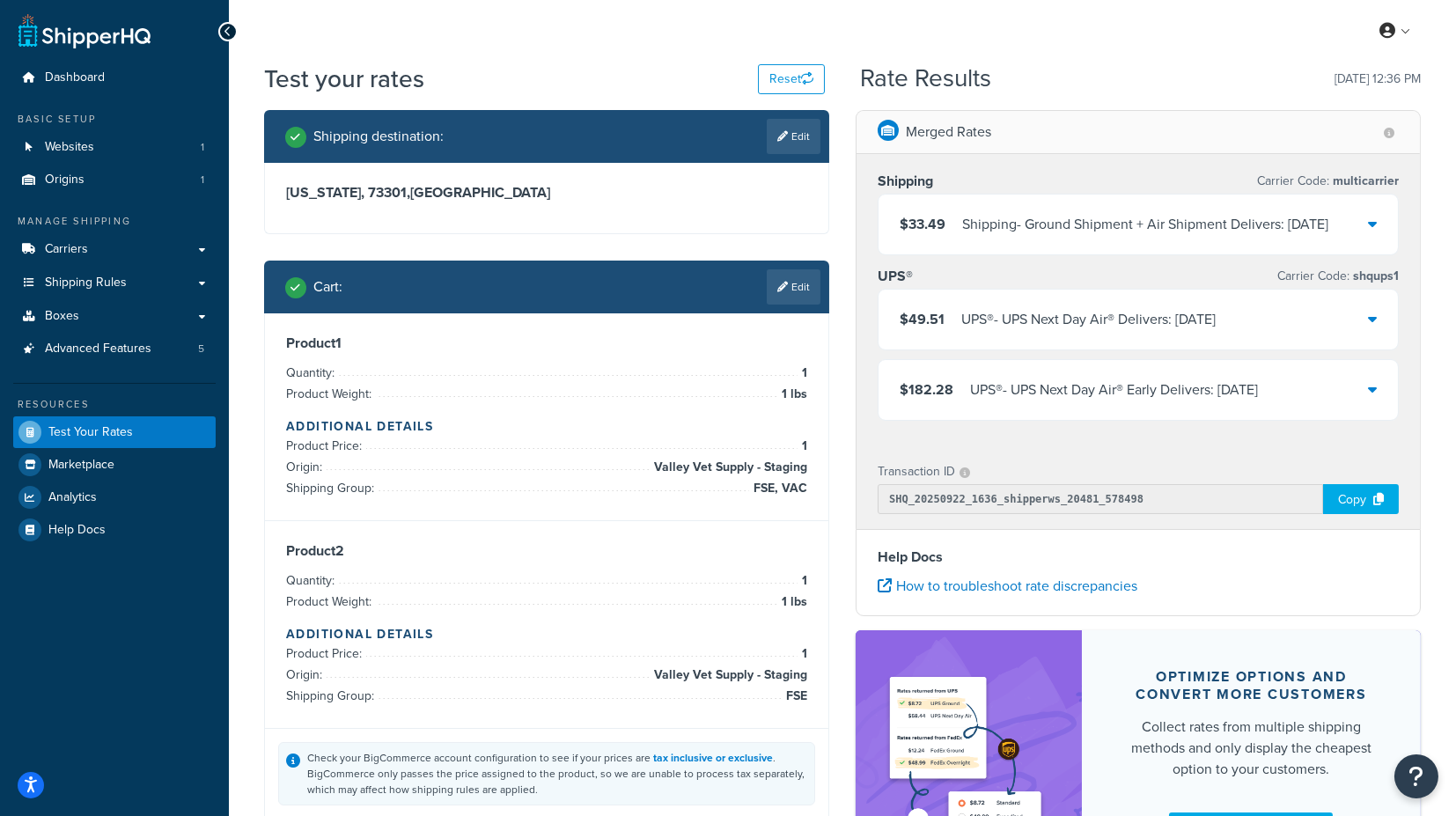
click at [1378, 221] on div "$33.49 Shipping - Ground Shipment + Air Shipment Delivers: [DATE]" at bounding box center [1138, 224] width 519 height 60
